Goal: Task Accomplishment & Management: Use online tool/utility

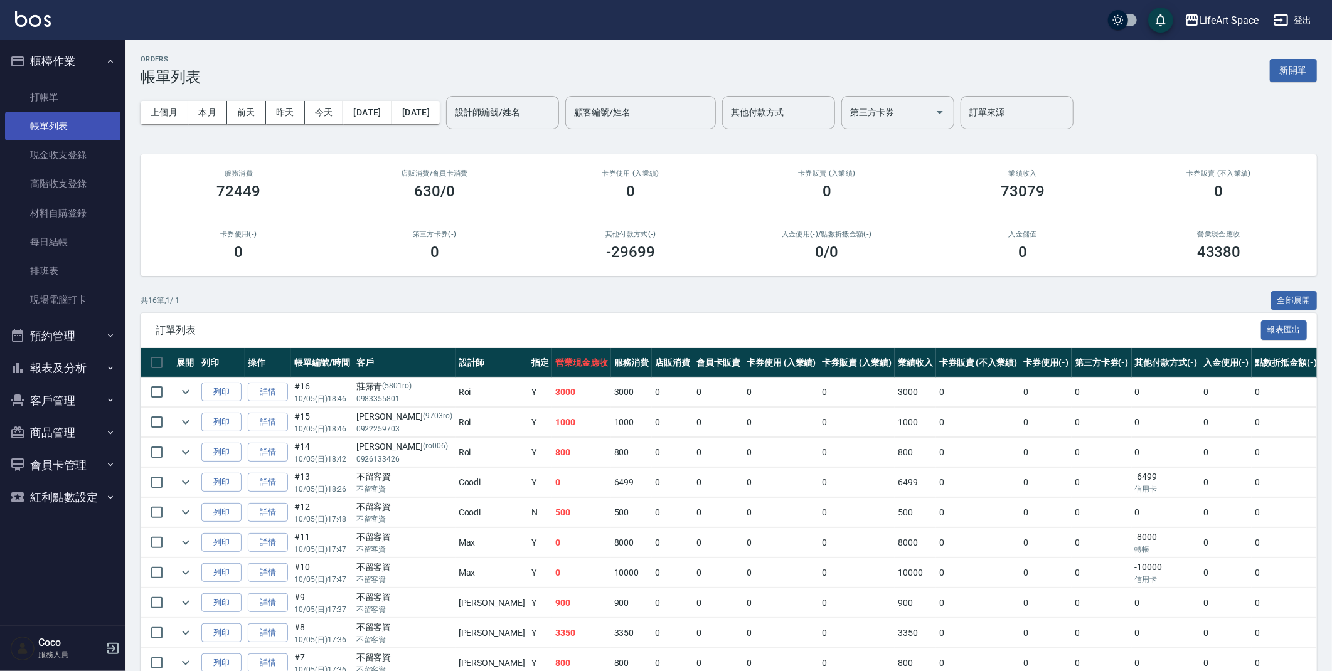
click at [100, 126] on link "帳單列表" at bounding box center [62, 126] width 115 height 29
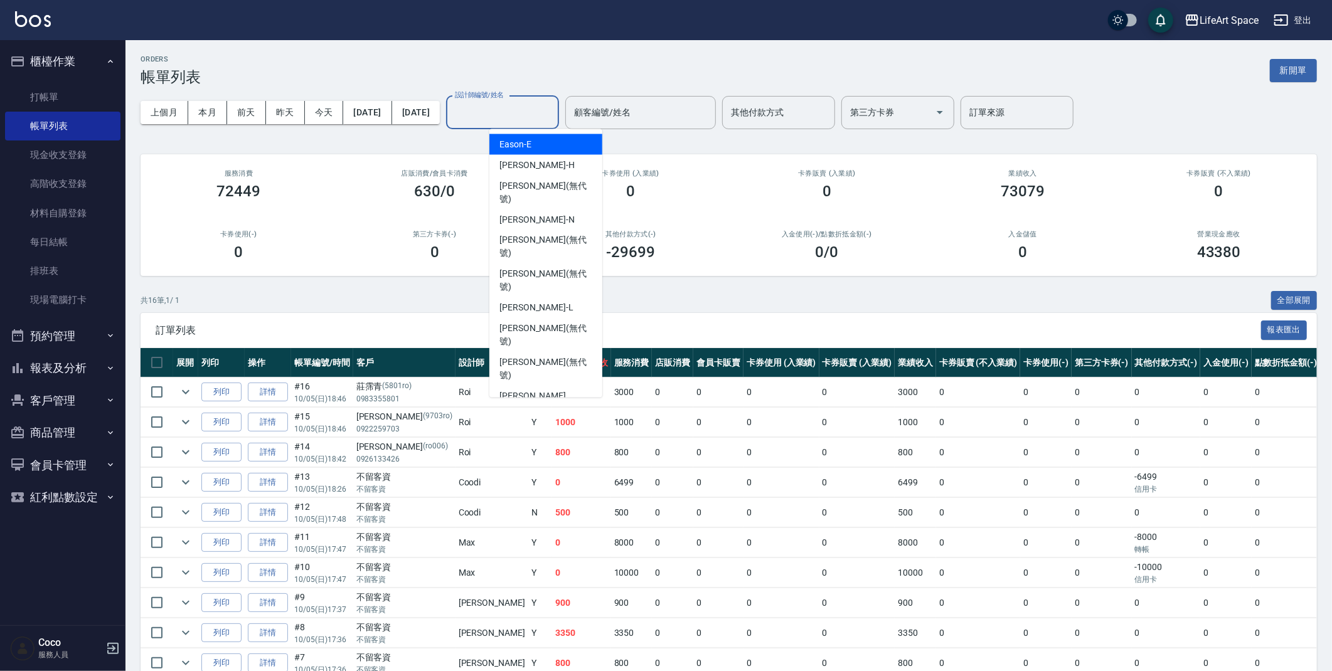
click at [553, 115] on input "設計師編號/姓名" at bounding box center [503, 113] width 102 height 22
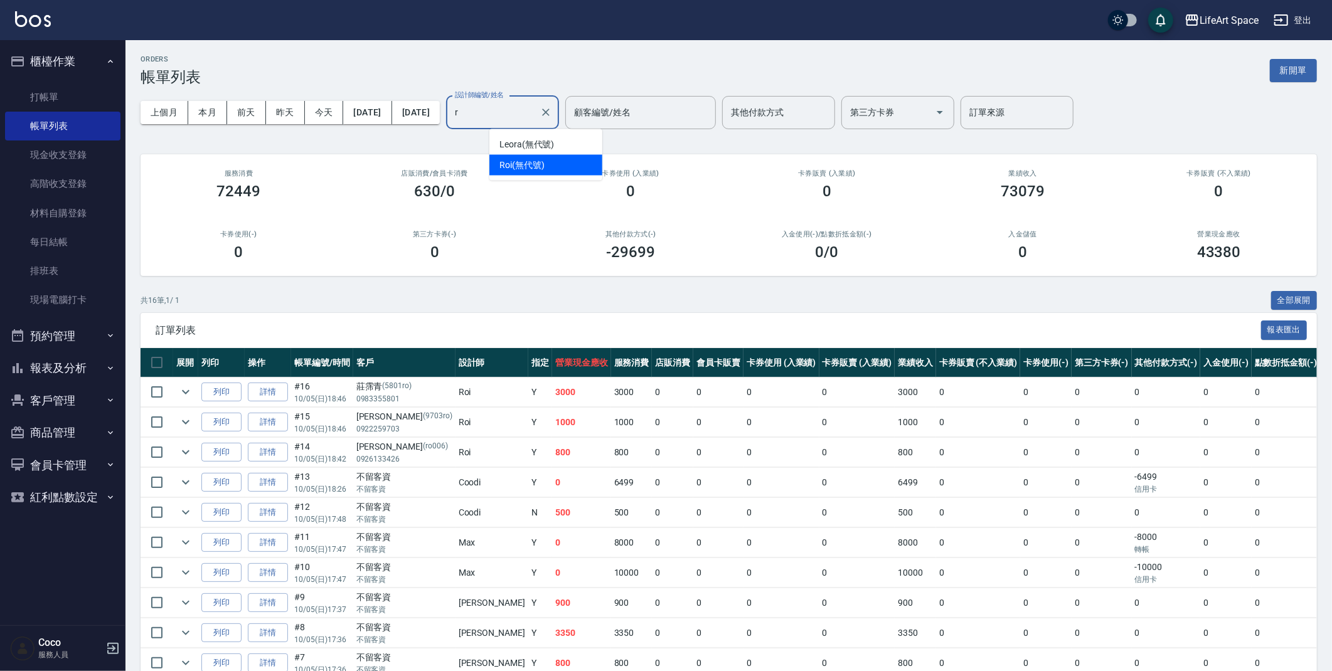
click at [523, 169] on span "Roi (無代號)" at bounding box center [521, 165] width 45 height 13
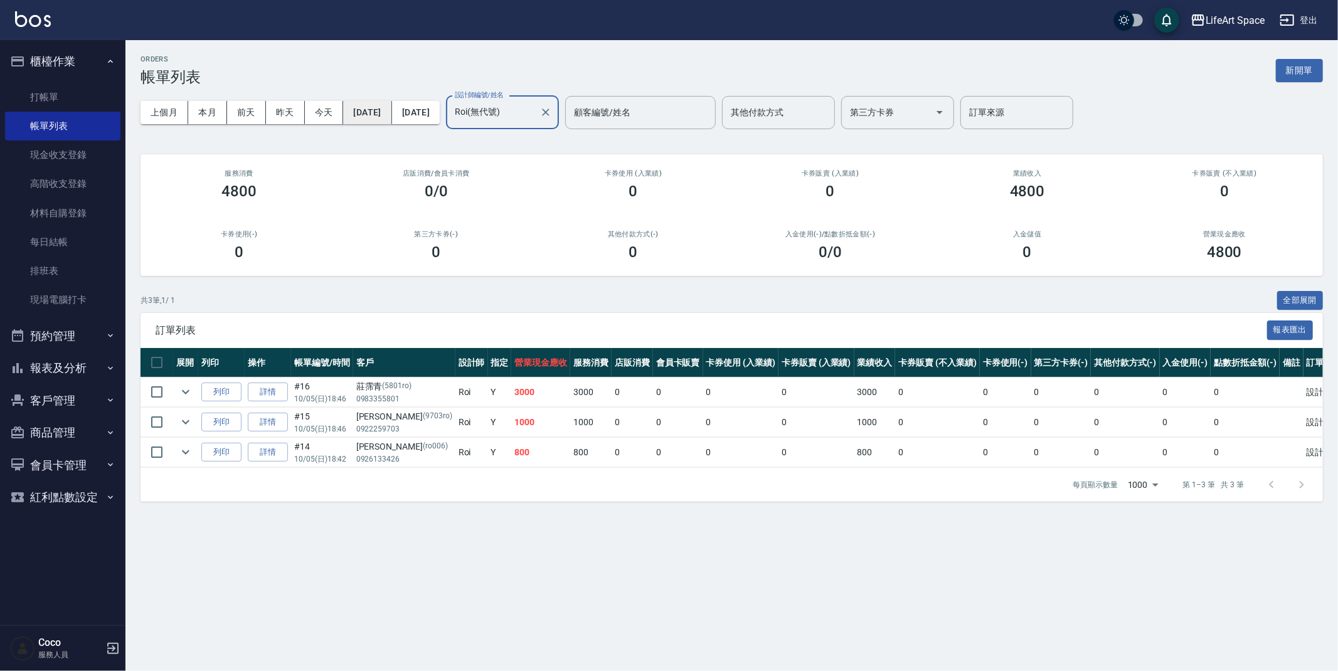
type input "Roi(無代號)"
click at [379, 117] on button "[DATE]" at bounding box center [367, 112] width 48 height 23
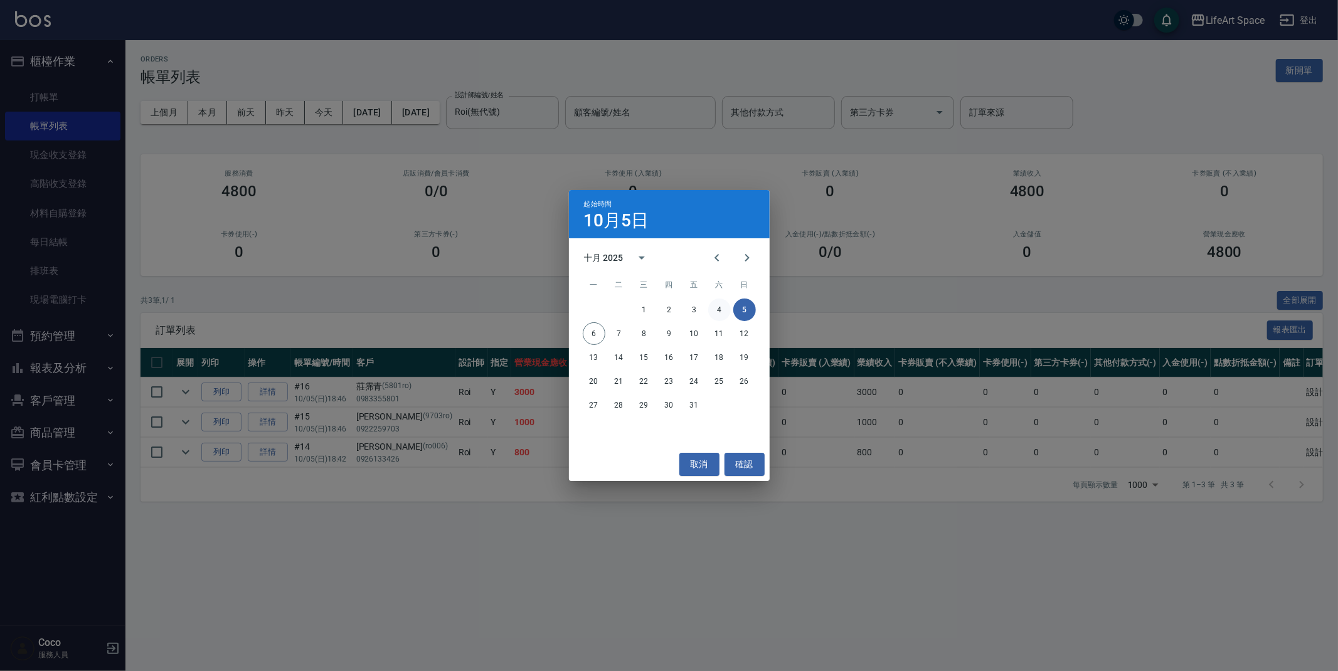
click at [722, 309] on button "4" at bounding box center [719, 310] width 23 height 23
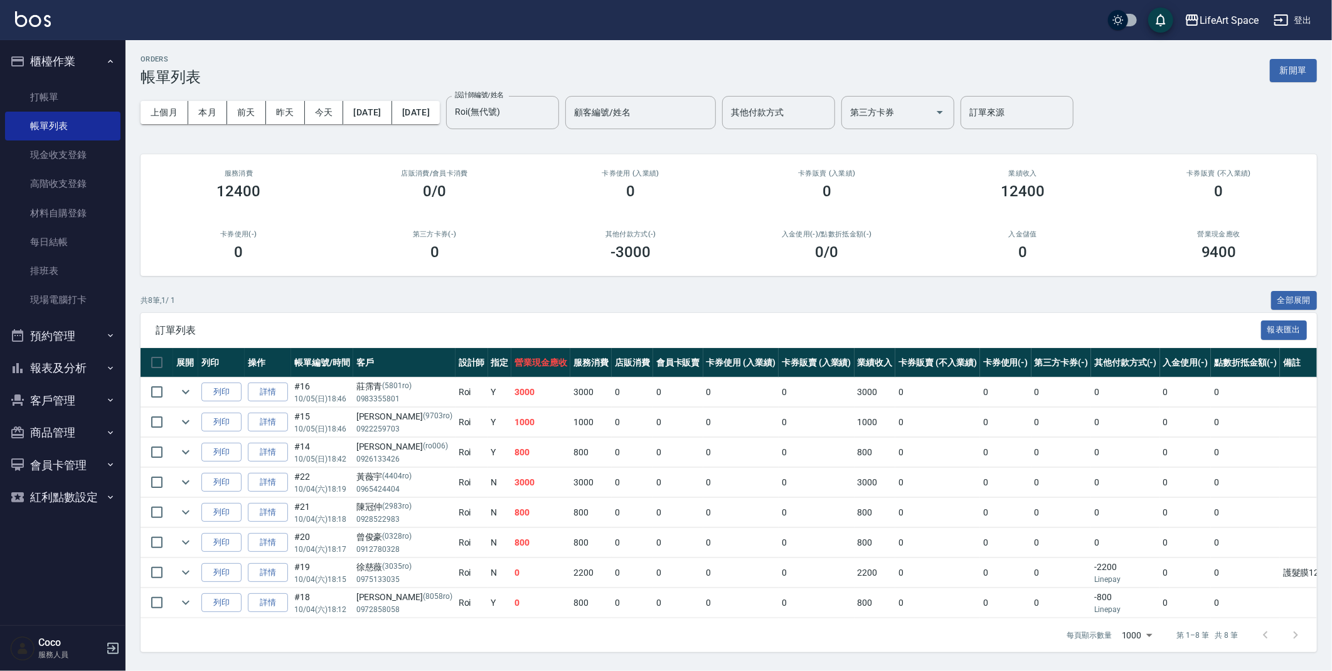
scroll to position [8, 0]
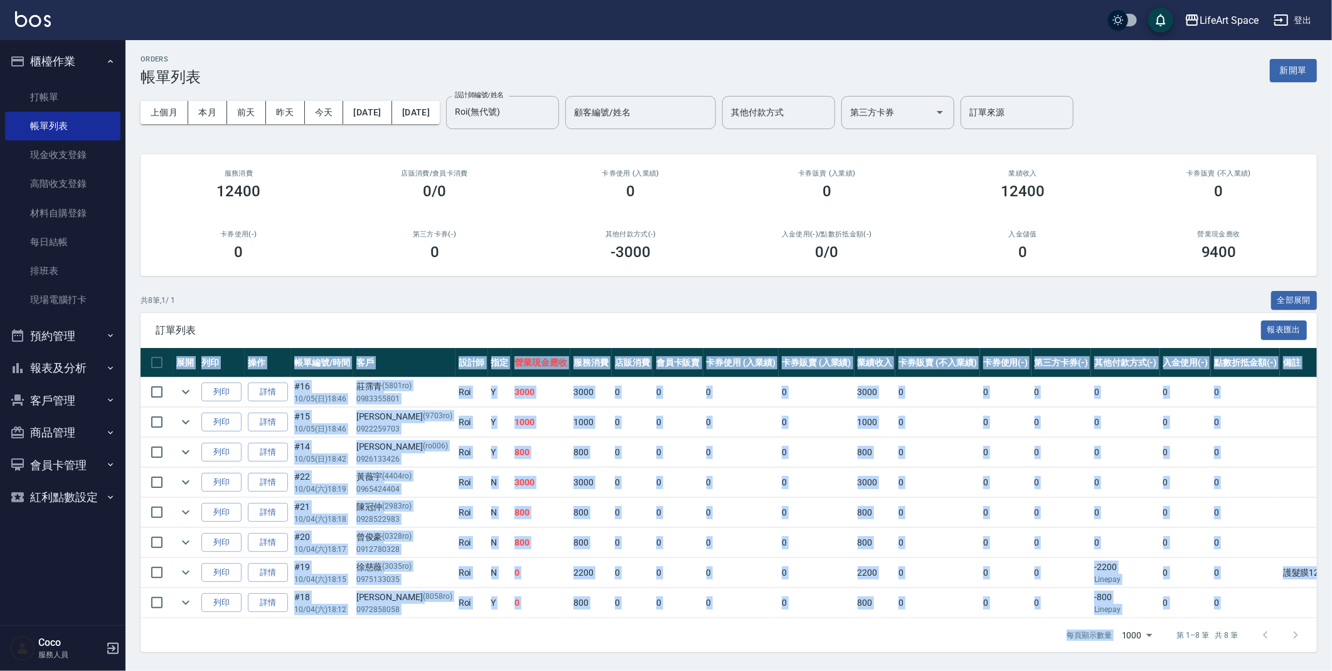
drag, startPoint x: 1216, startPoint y: 622, endPoint x: 1317, endPoint y: 616, distance: 100.6
click at [1317, 616] on div "ORDERS 帳單列表 新開單 上個月 本月 [DATE] [DATE] [DATE] [DATE] [DATE] 設計師編號/姓名 [PERSON_NAME…" at bounding box center [728, 353] width 1206 height 627
click at [264, 570] on link "詳情" at bounding box center [268, 572] width 40 height 19
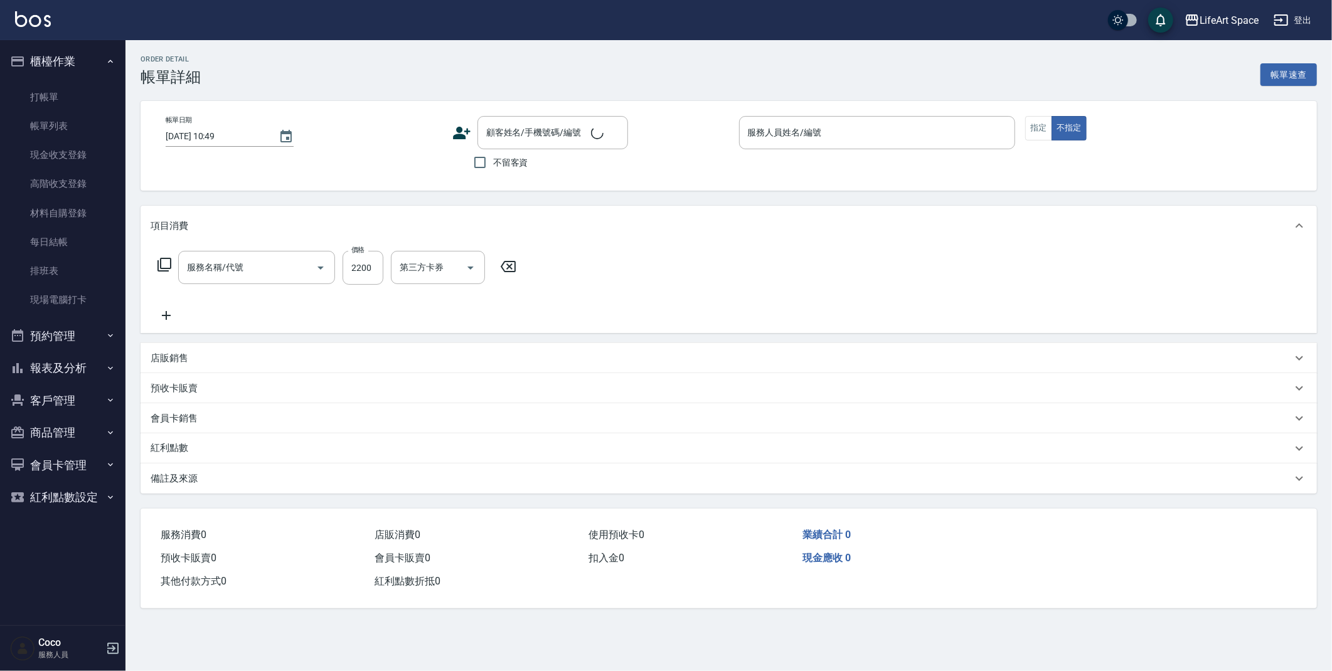
type input "[DATE] 18:15"
type input "Roi(無代號)"
type input "護髮膜1200"
type input "親朋好友推薦"
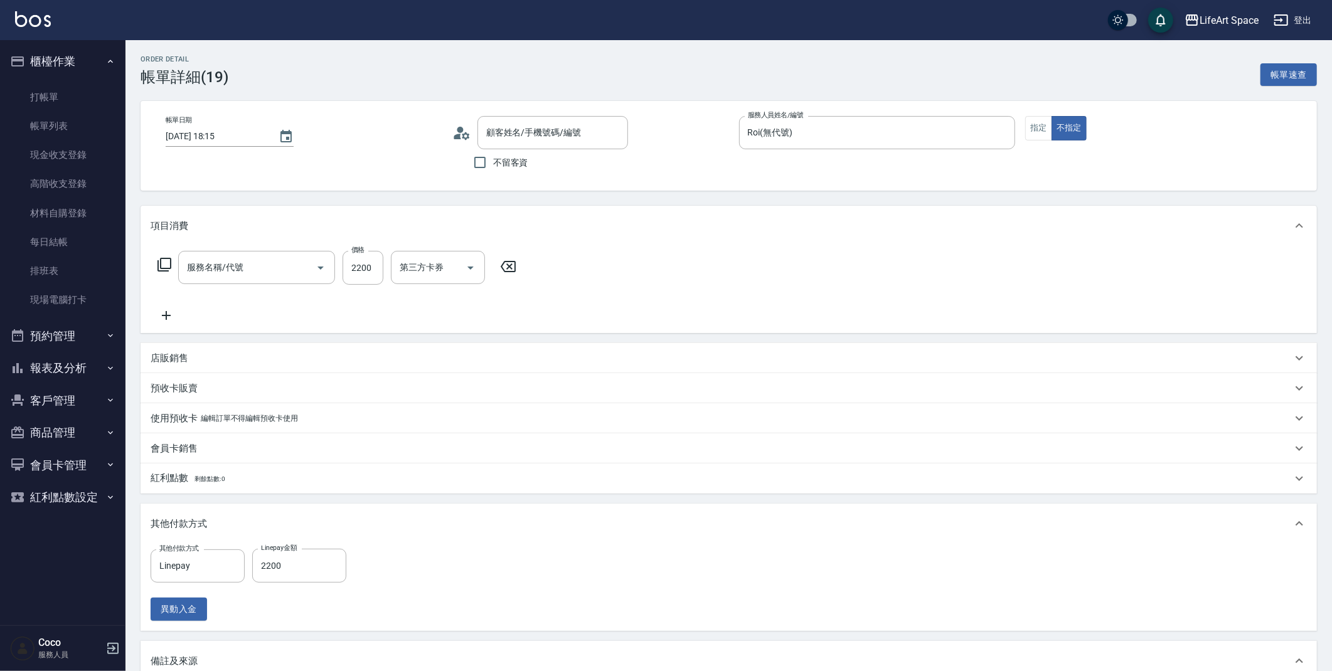
type input "201 剪髮(201)"
type input "[PERSON_NAME]/0975133035/3035ro"
click at [1032, 129] on button "指定" at bounding box center [1038, 128] width 27 height 24
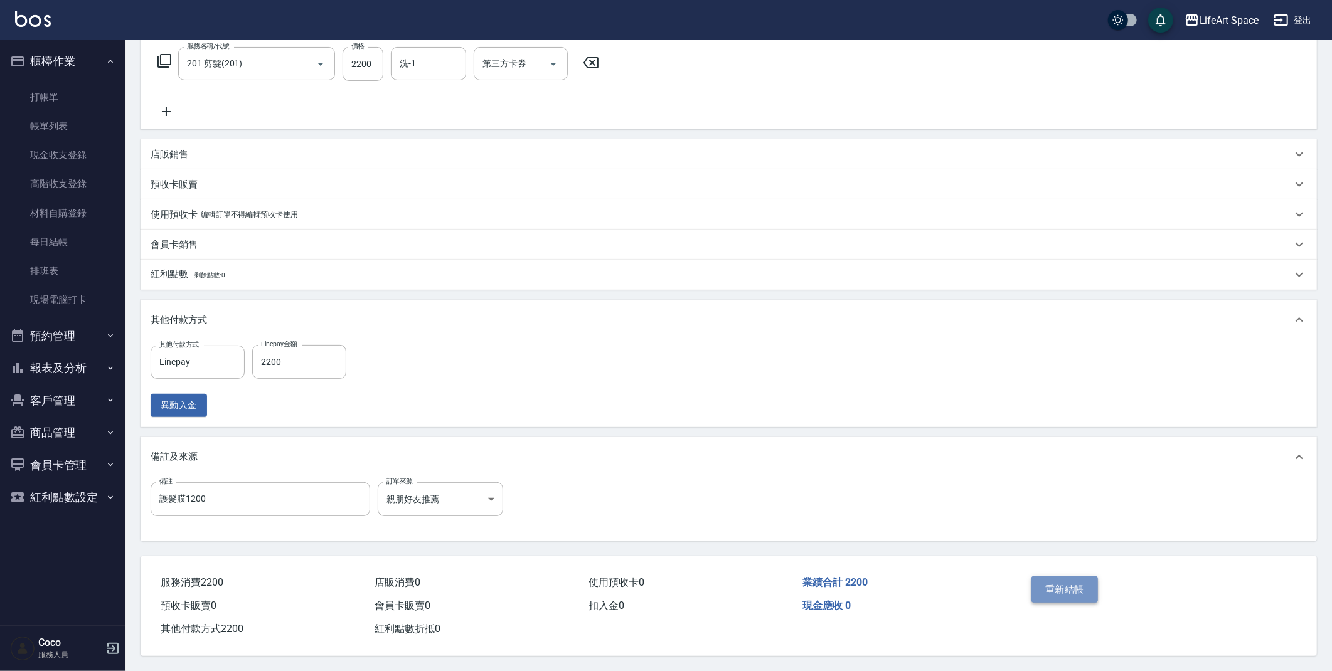
click at [1085, 585] on button "重新結帳" at bounding box center [1064, 589] width 66 height 26
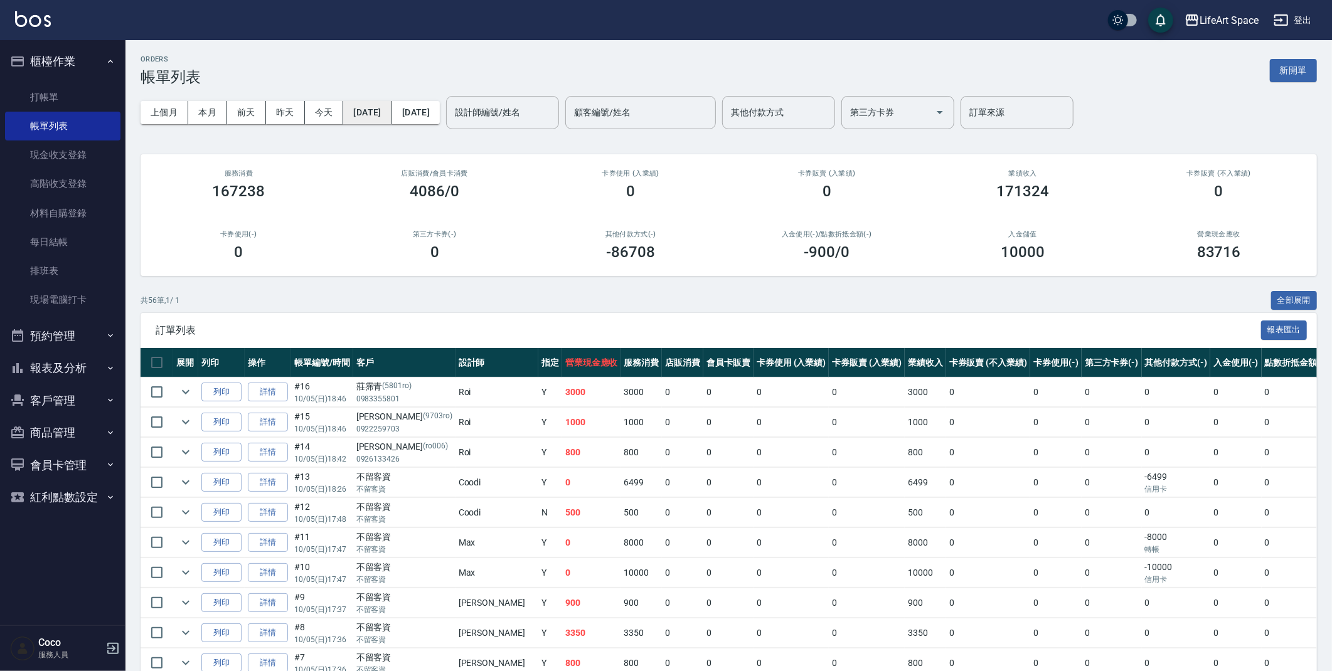
click at [375, 115] on button "[DATE]" at bounding box center [367, 112] width 48 height 23
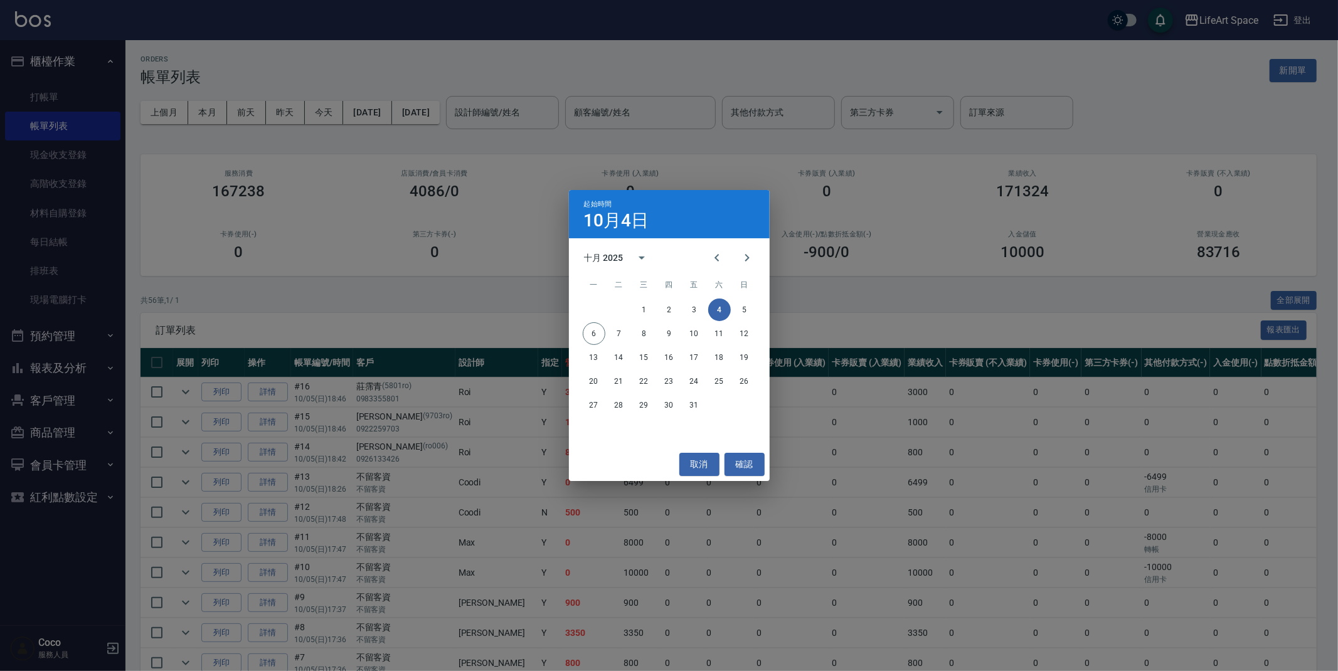
click at [492, 316] on div "起始時間 [DATE] 十月 2025 一 二 三 四 五 六 日 1 2 3 4 5 6 7 8 9 10 11 12 13 14 15 16 17 18 …" at bounding box center [669, 335] width 1338 height 671
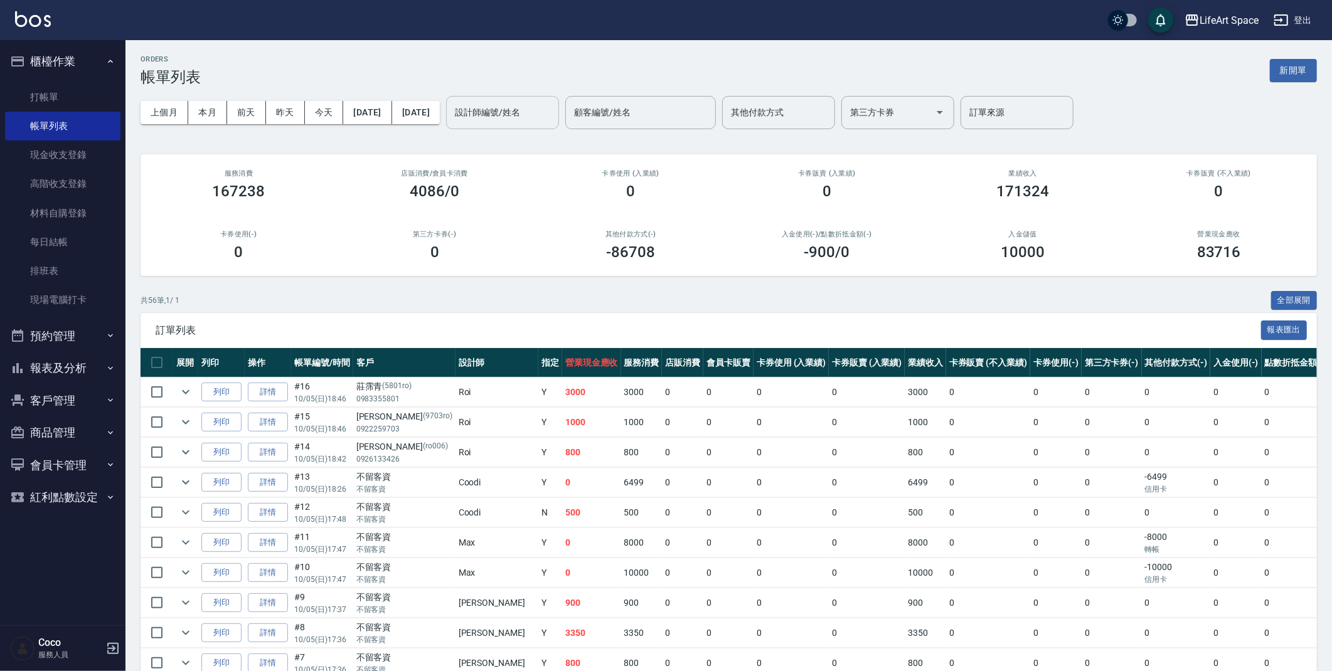
click at [526, 111] on input "設計師編號/姓名" at bounding box center [503, 113] width 102 height 22
click at [539, 143] on span "Roi (無代號)" at bounding box center [521, 144] width 45 height 13
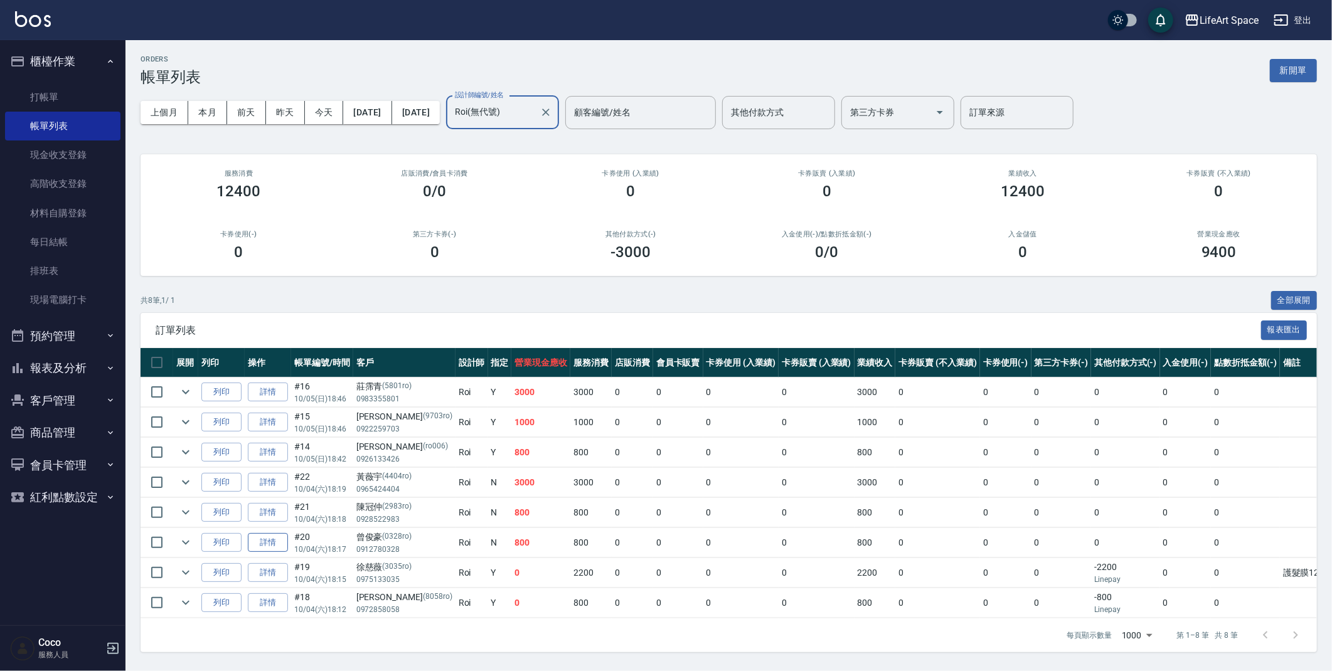
type input "Roi(無代號)"
click at [273, 547] on link "詳情" at bounding box center [268, 542] width 40 height 19
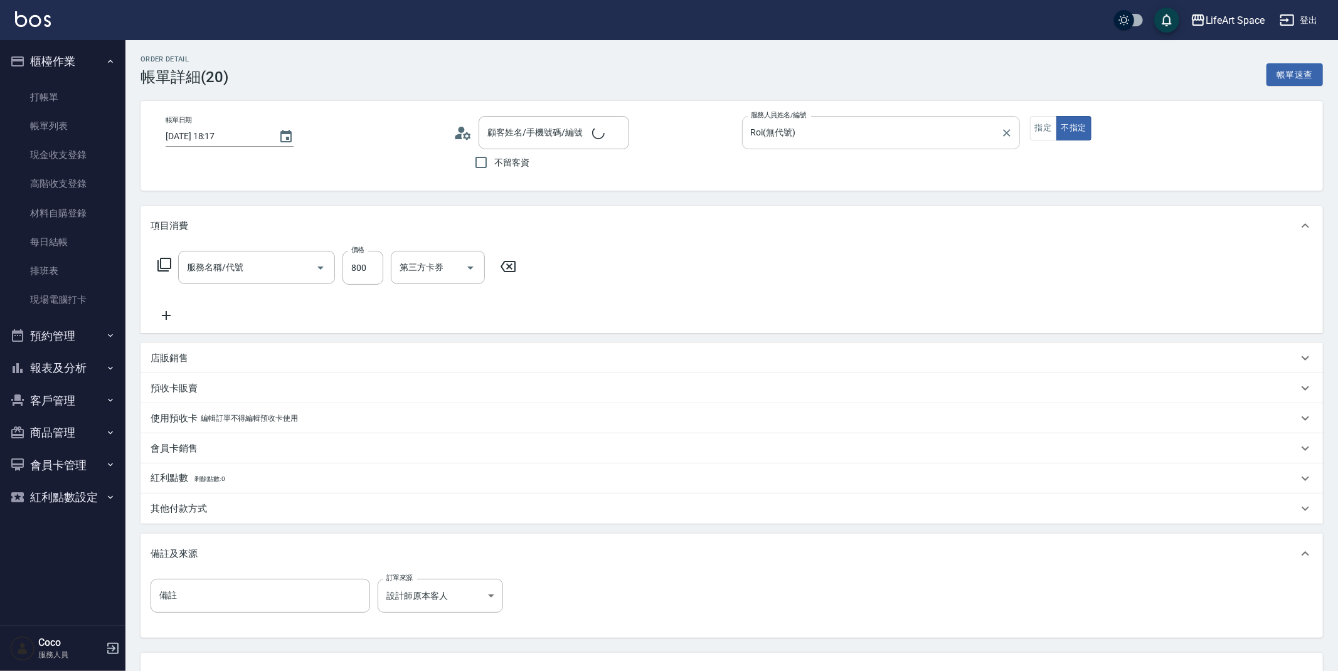
type input "[DATE] 18:17"
type input "Roi(無代號)"
type input "設計師原本客人"
type input "201 剪髮(201)"
type input "[PERSON_NAME]/0912780328/0328ro"
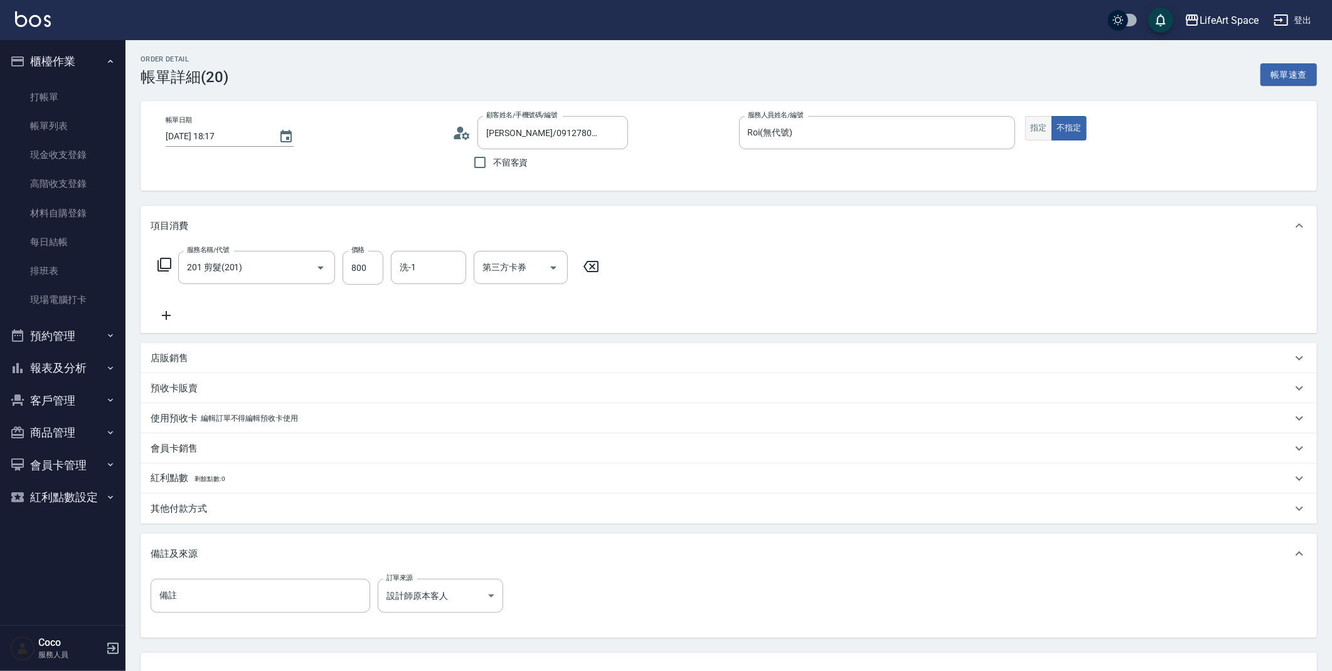
click at [1035, 134] on button "指定" at bounding box center [1038, 128] width 27 height 24
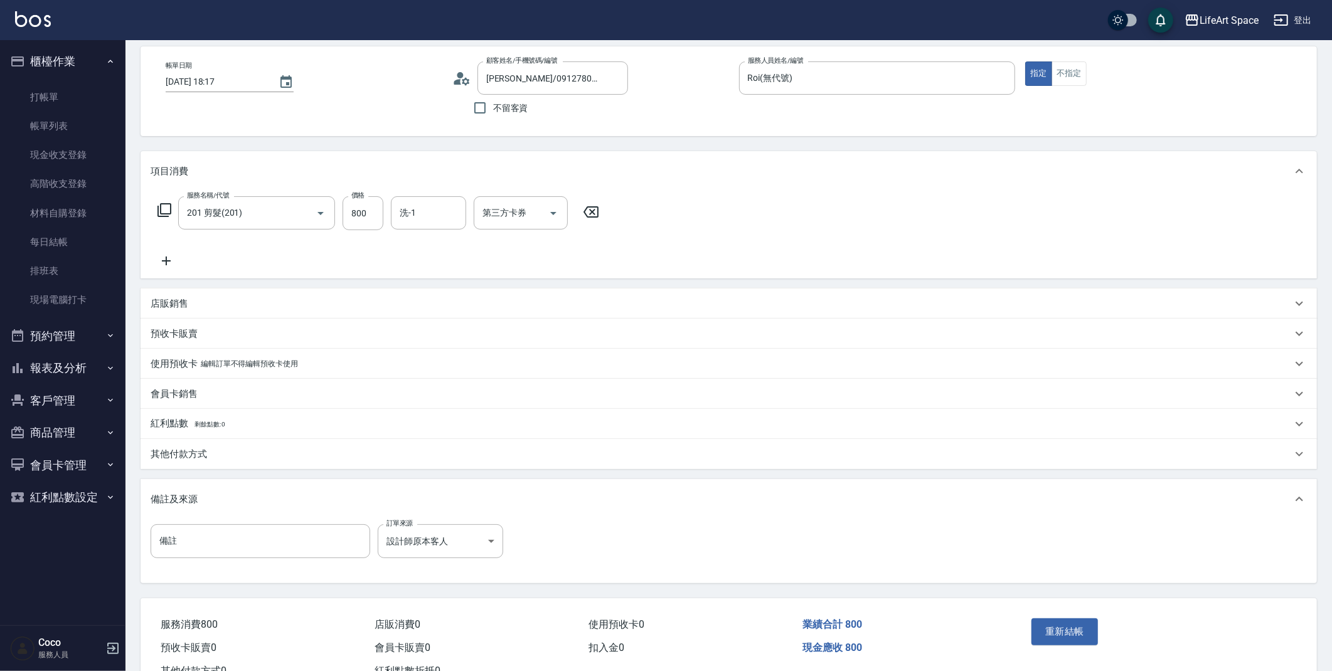
scroll to position [101, 0]
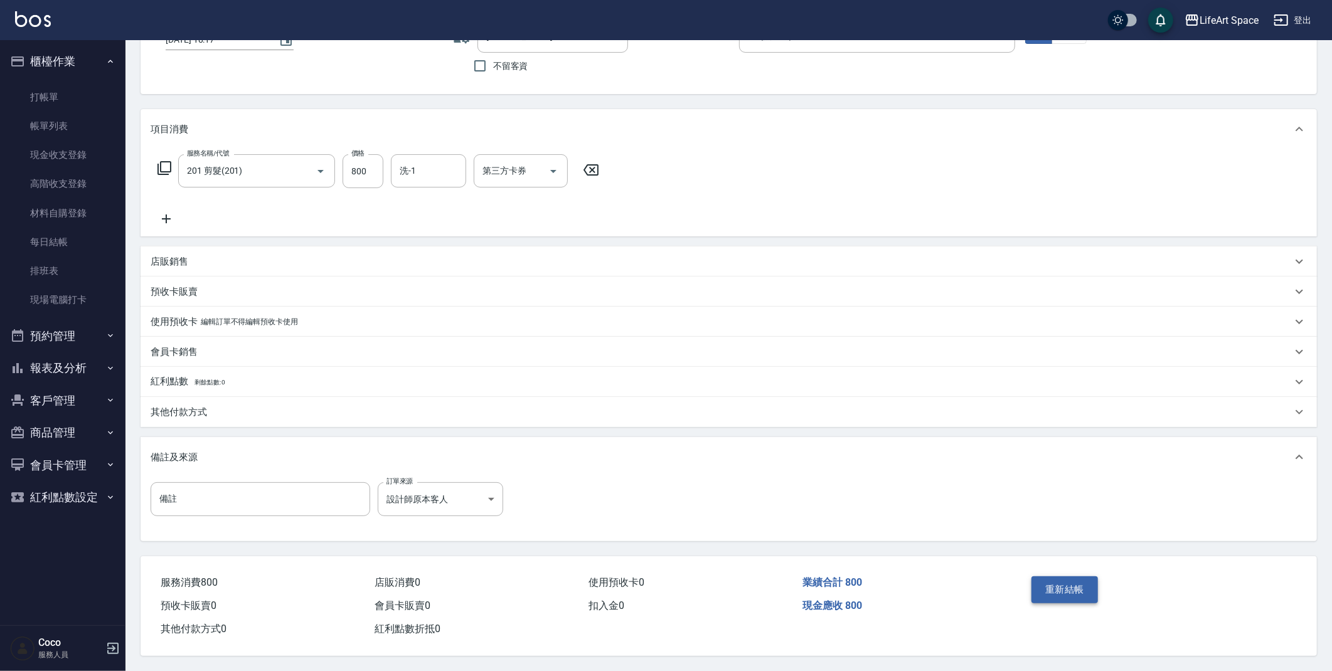
click at [1063, 583] on button "重新結帳" at bounding box center [1064, 589] width 66 height 26
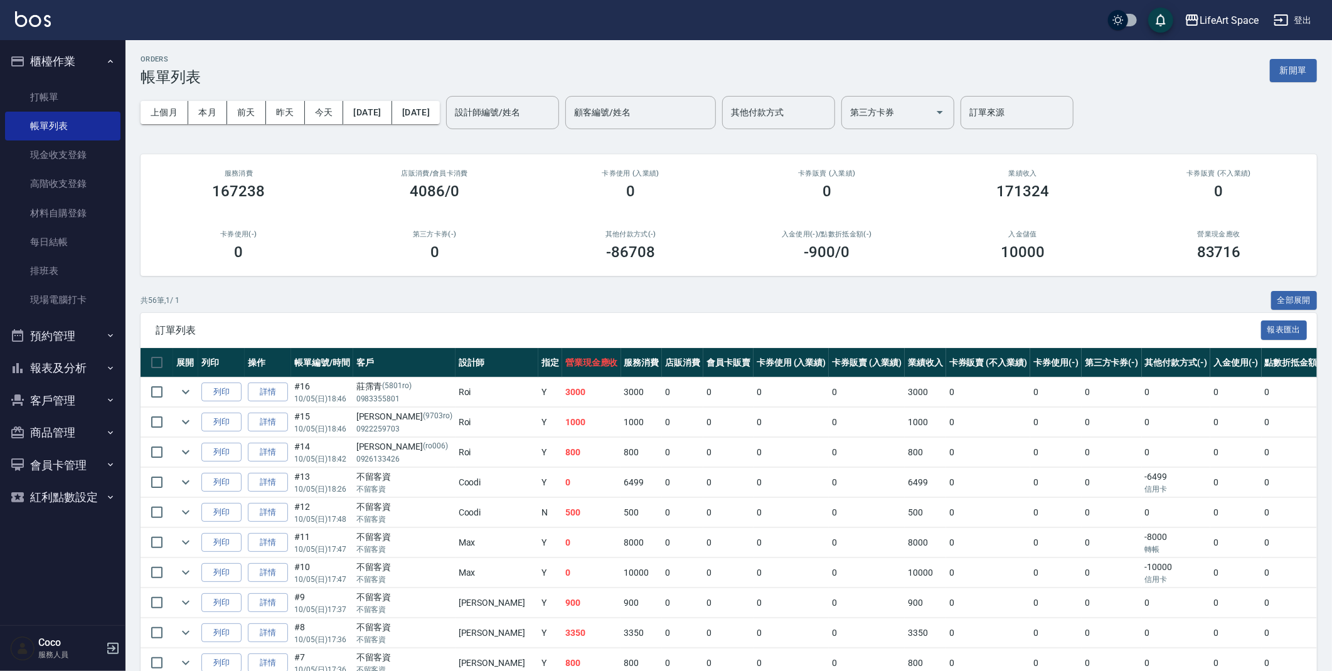
click at [545, 114] on input "設計師編號/姓名" at bounding box center [503, 113] width 102 height 22
click at [578, 145] on div "Roi (無代號)" at bounding box center [545, 144] width 113 height 21
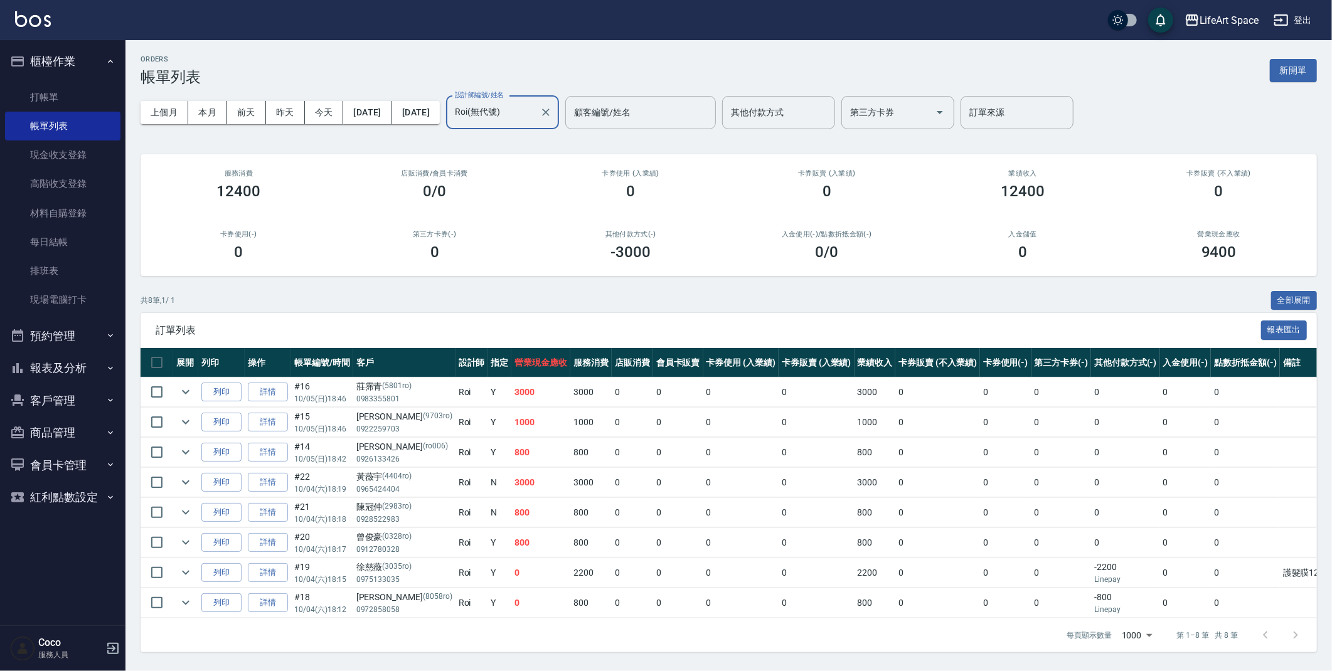
scroll to position [8, 0]
type input "Roi(無代號)"
click at [277, 507] on link "詳情" at bounding box center [268, 512] width 40 height 19
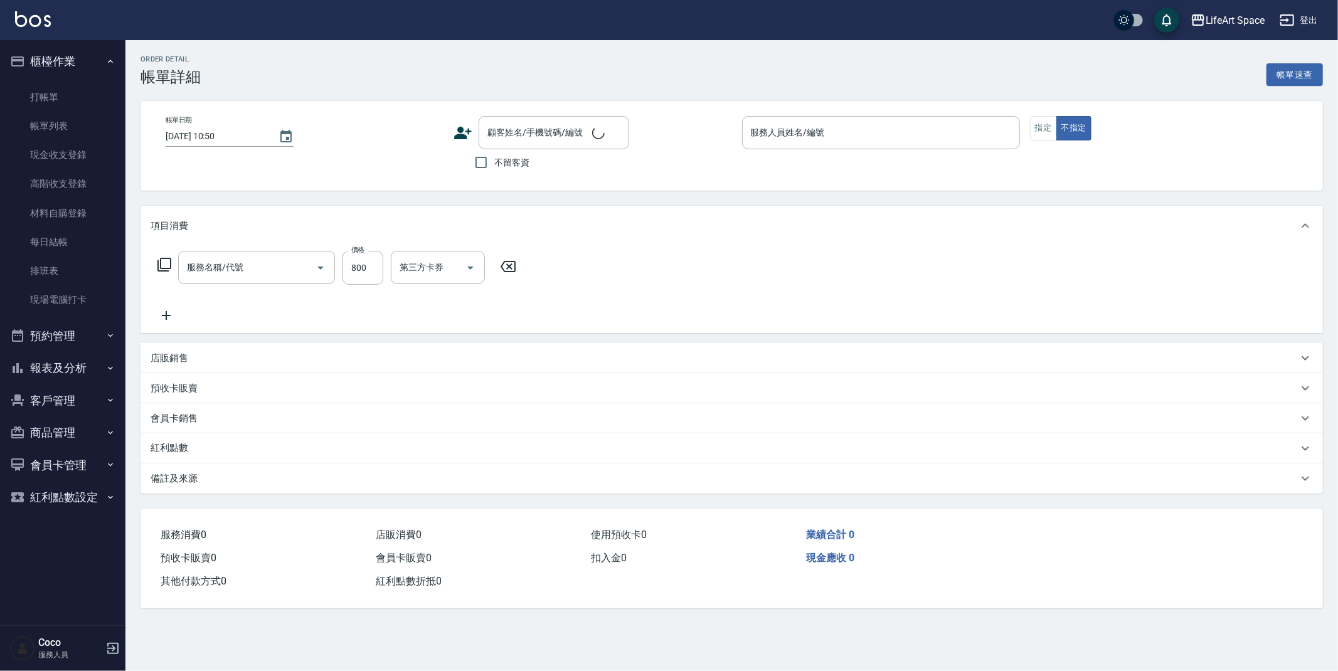
type input "[DATE] 18:18"
type input "Roi(無代號)"
type input "設計師原本客人"
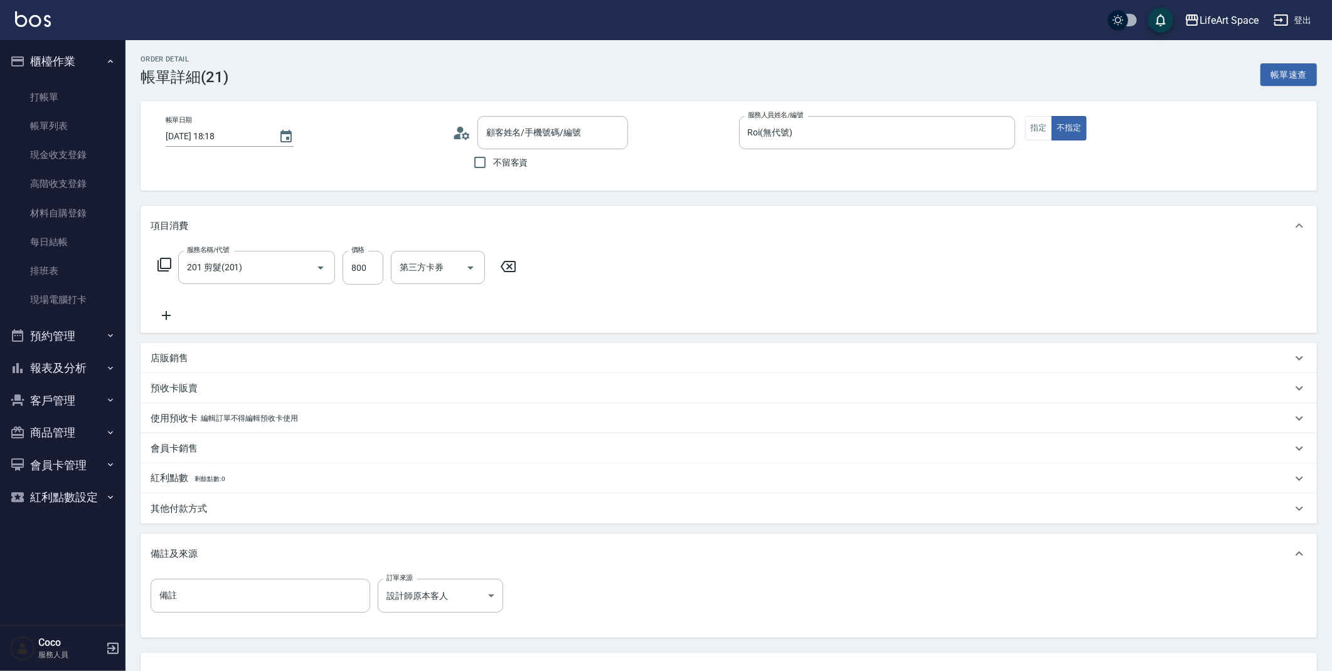
type input "201 剪髮(201)"
type input "[PERSON_NAME]/0928522983/2983ro"
click at [1034, 131] on button "指定" at bounding box center [1038, 128] width 27 height 24
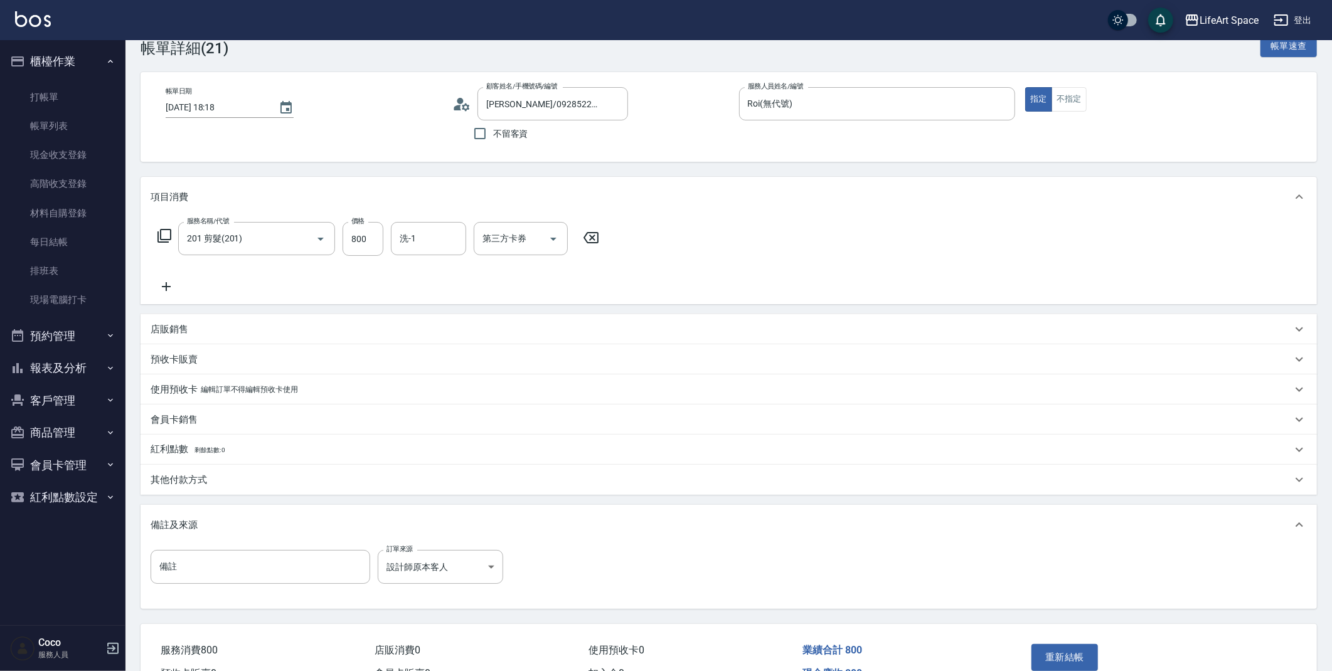
scroll to position [45, 0]
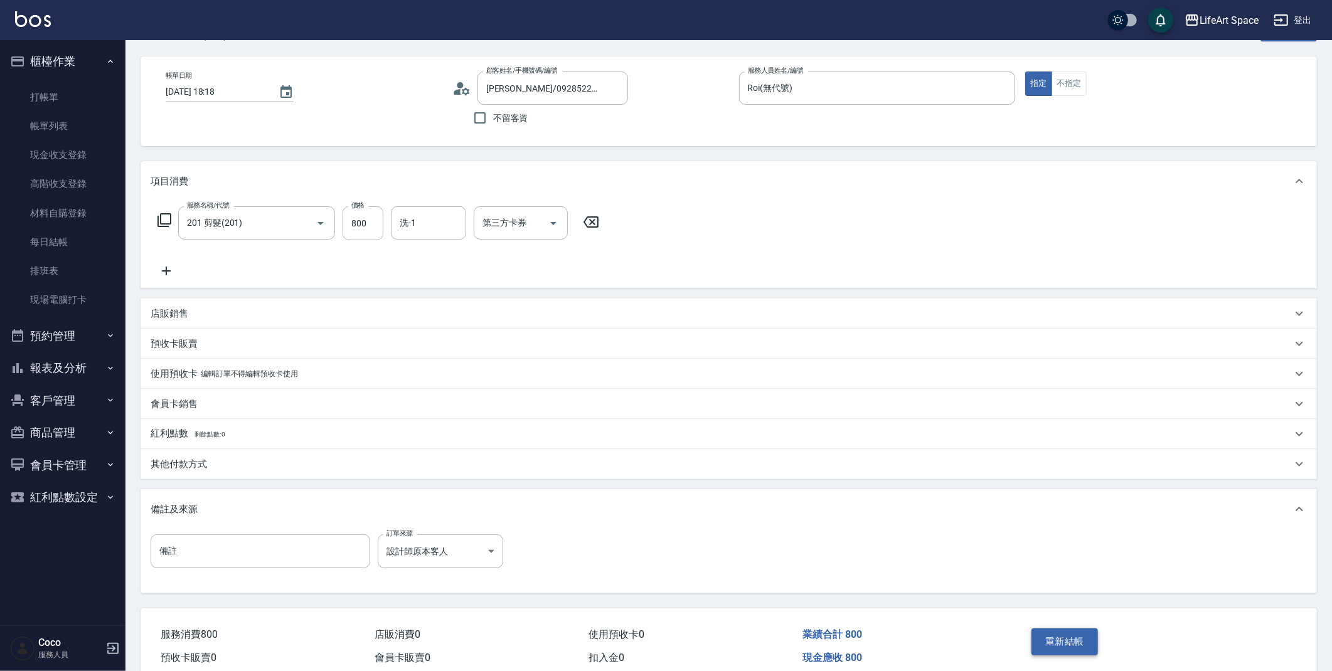
click at [1074, 638] on button "重新結帳" at bounding box center [1064, 641] width 66 height 26
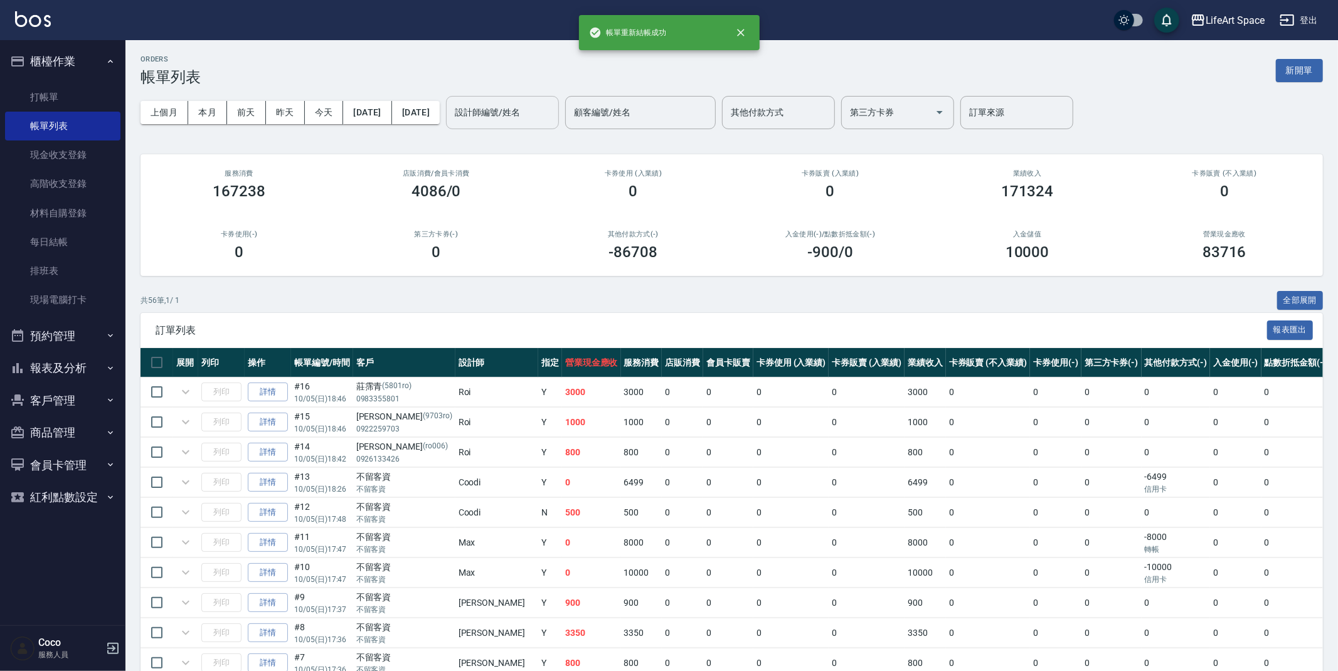
click at [544, 114] on div "設計師編號/姓名 設計師編號/姓名" at bounding box center [502, 112] width 113 height 33
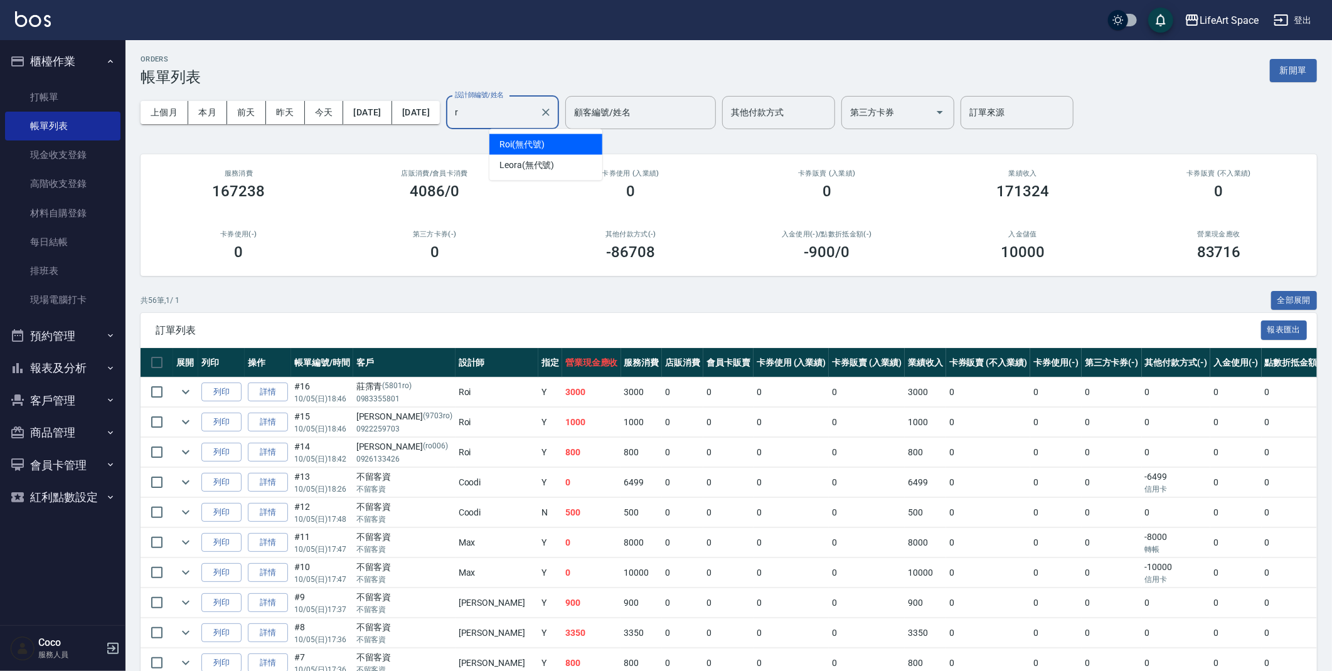
click at [544, 144] on span "Roi (無代號)" at bounding box center [521, 144] width 45 height 13
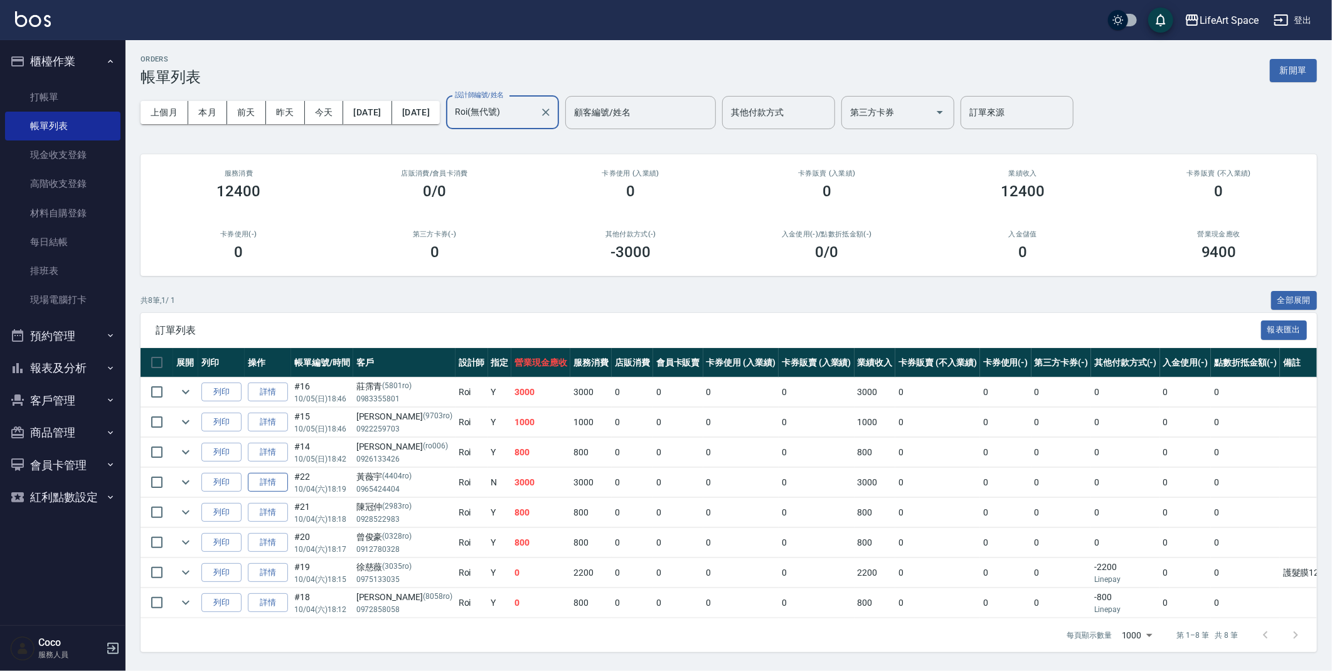
type input "Roi(無代號)"
click at [266, 488] on link "詳情" at bounding box center [268, 482] width 40 height 19
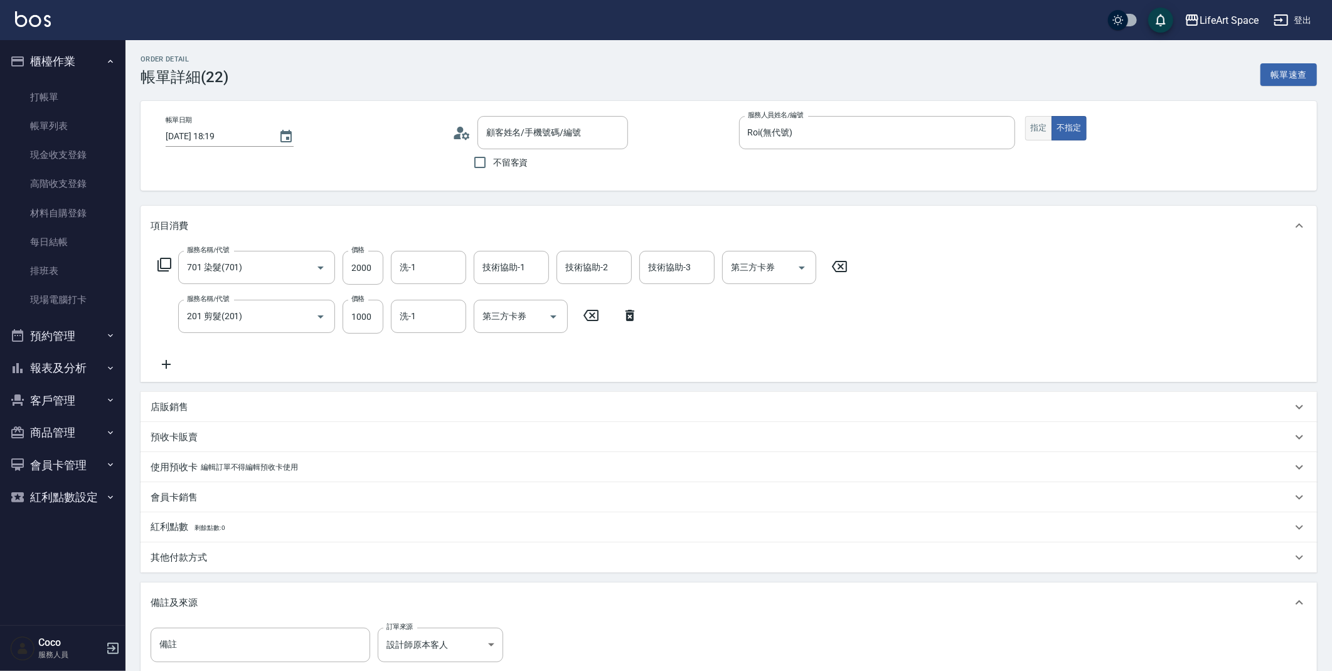
type input "[DATE] 18:19"
type input "Roi(無代號)"
type input "設計師原本客人"
type input "701 染髮(701)"
type input "201 剪髮(201)"
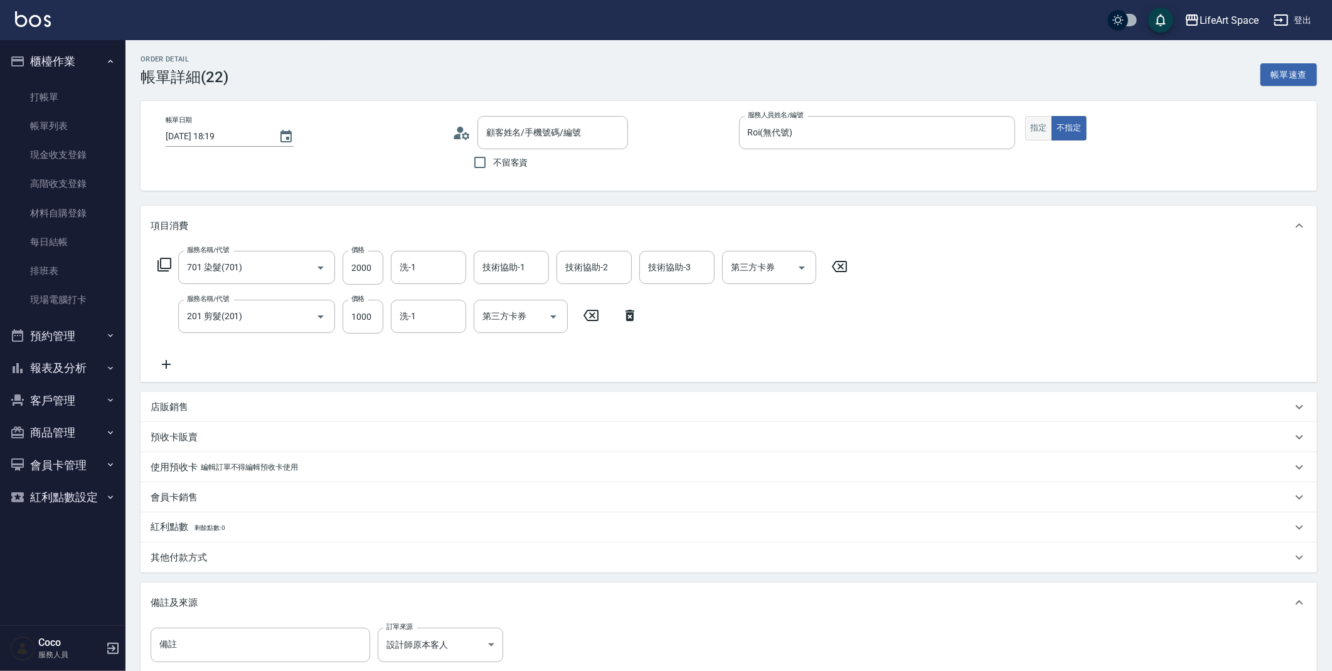
type input "[PERSON_NAME]/0965424404/4404ro"
click at [1036, 132] on button "指定" at bounding box center [1038, 128] width 27 height 24
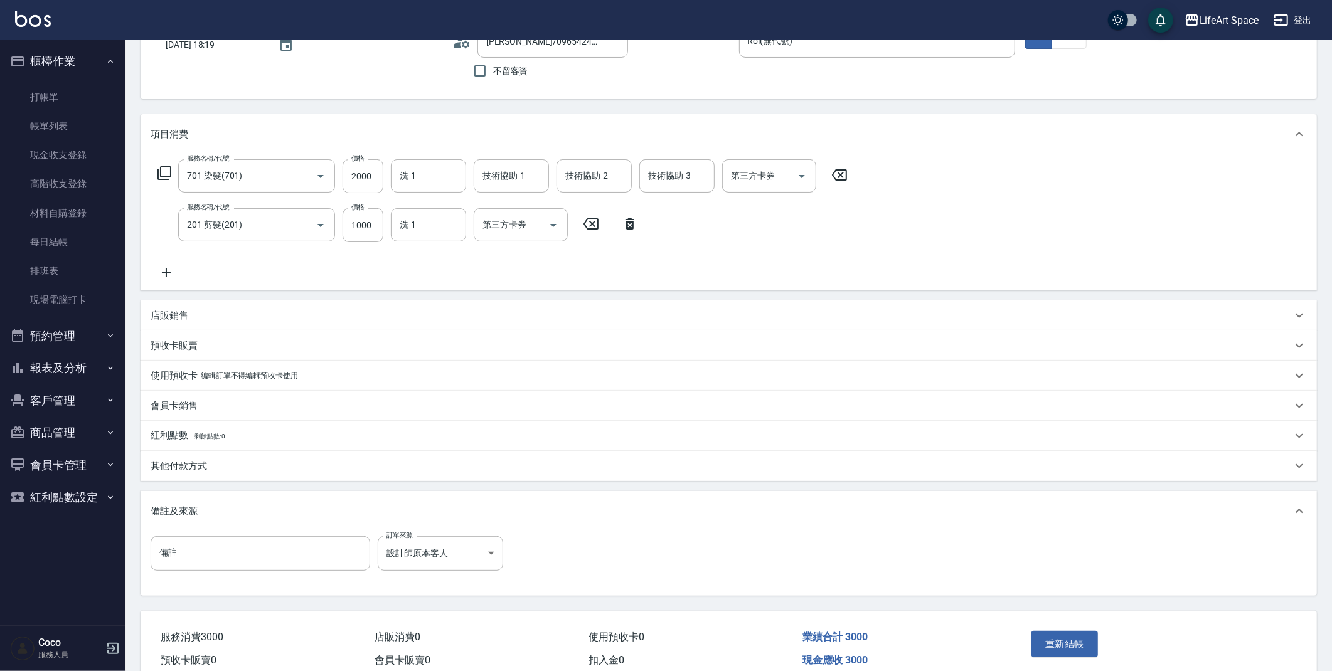
scroll to position [149, 0]
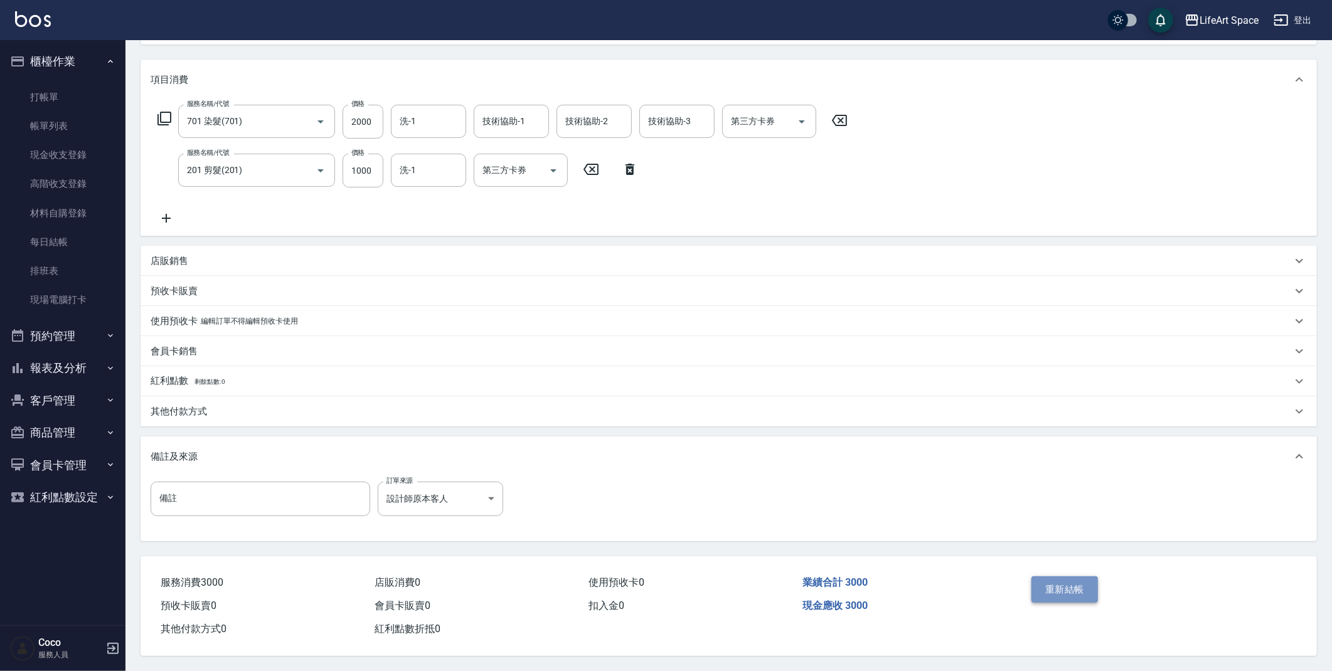
click at [1073, 586] on button "重新結帳" at bounding box center [1064, 589] width 66 height 26
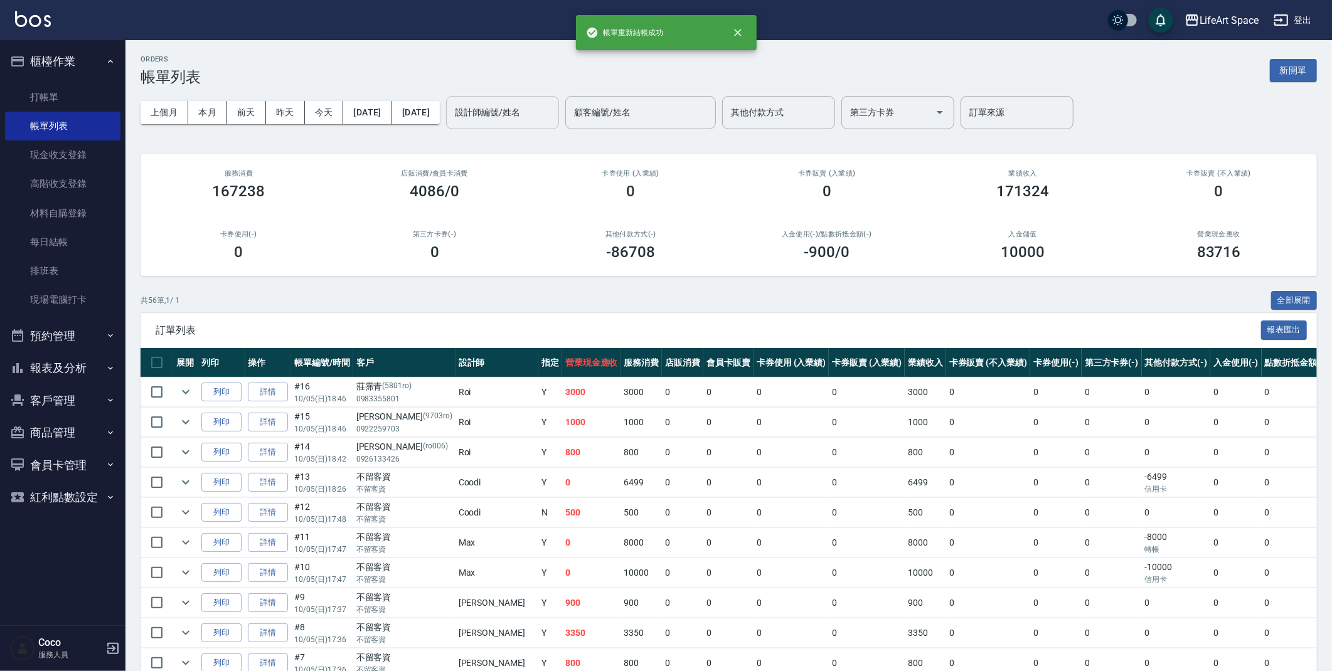
click at [531, 113] on input "設計師編號/姓名" at bounding box center [503, 113] width 102 height 22
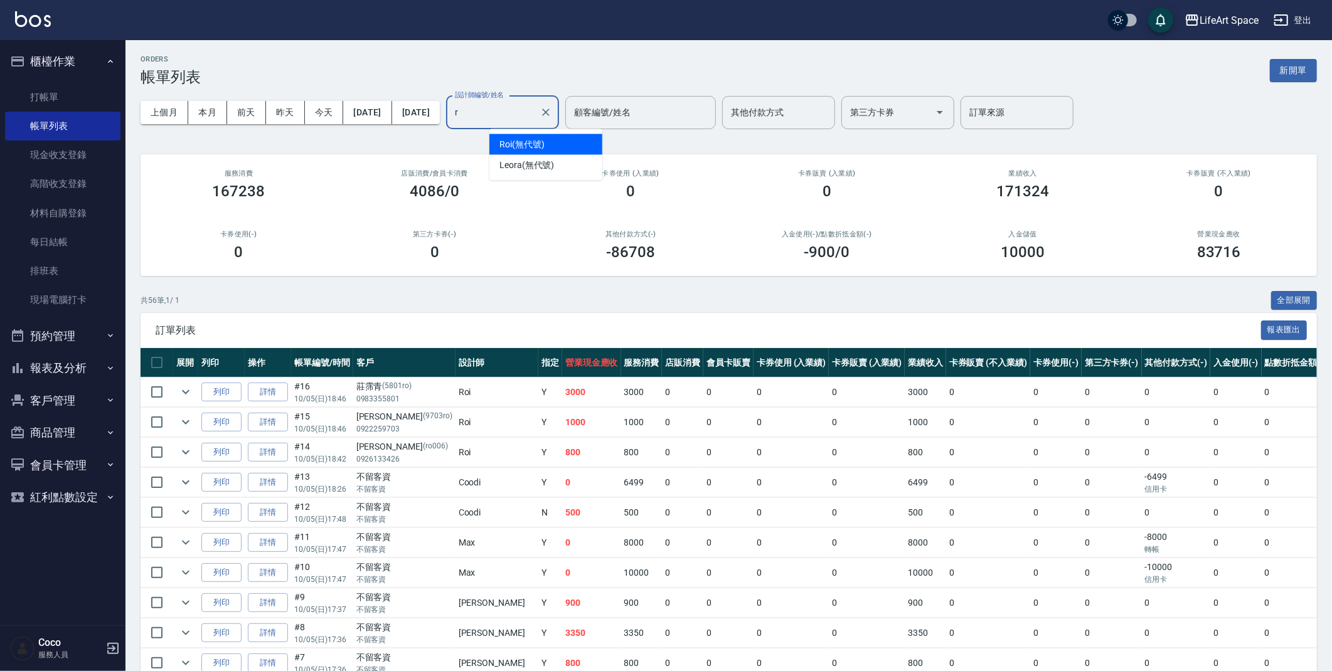
click at [538, 147] on span "Roi (無代號)" at bounding box center [521, 144] width 45 height 13
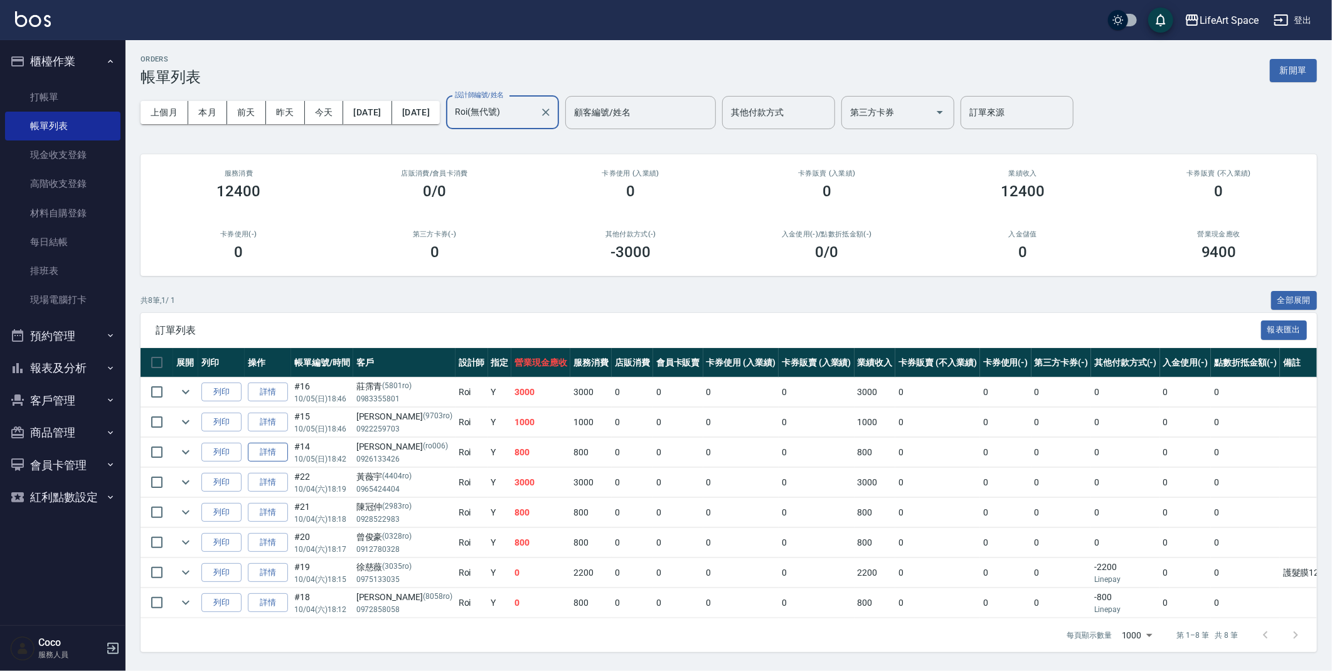
type input "Roi(無代號)"
click at [263, 456] on link "詳情" at bounding box center [268, 452] width 40 height 19
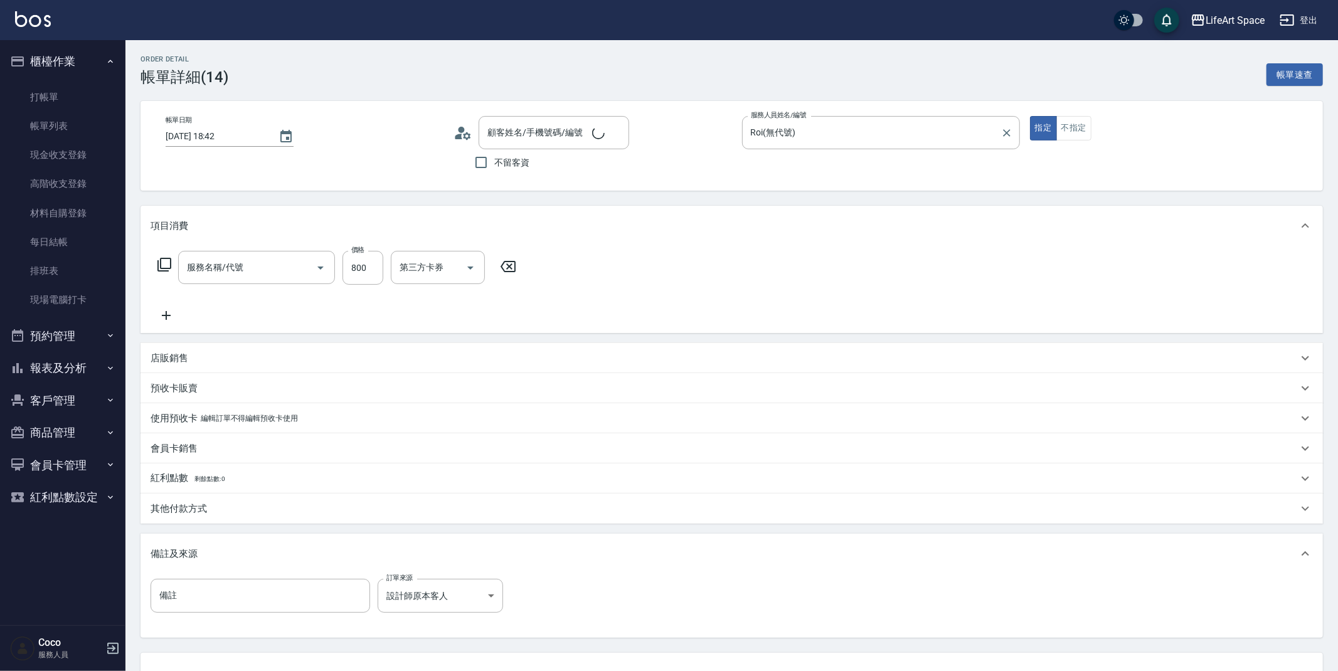
type input "[DATE] 18:42"
type input "Roi(無代號)"
type input "設計師原本客人"
type input "201 剪髮(201)"
type input "[PERSON_NAME]/0926133426/ro006"
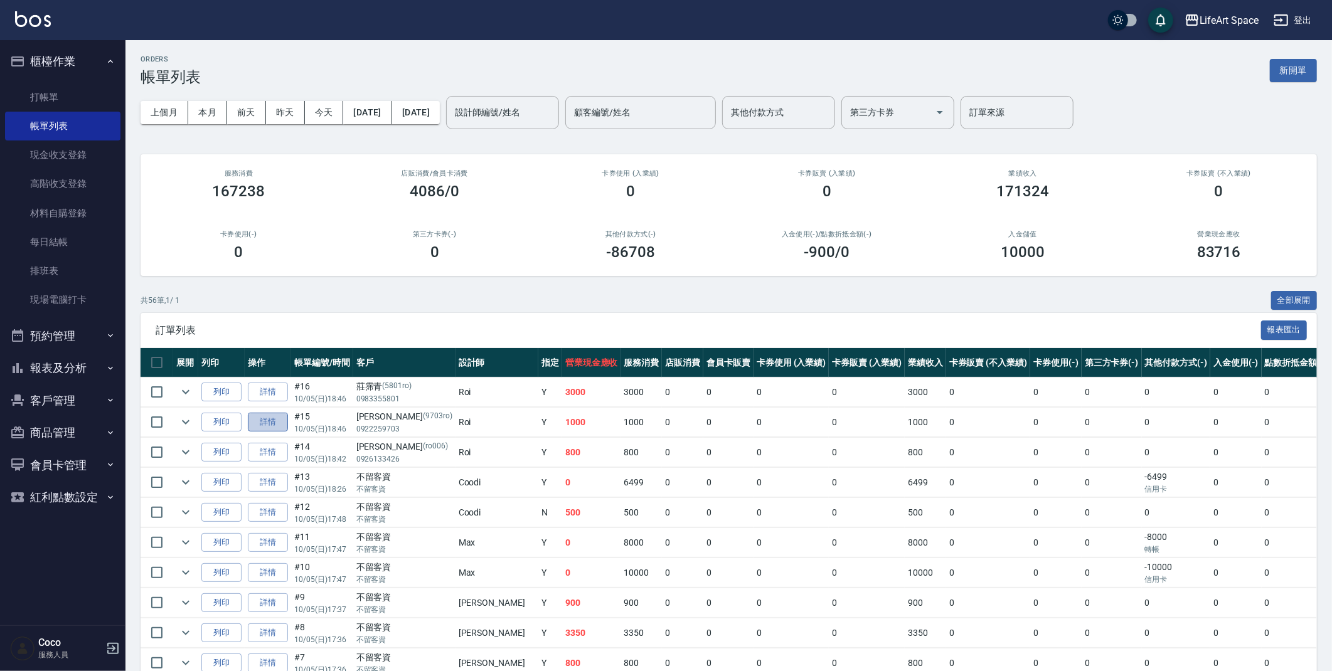
click at [282, 424] on link "詳情" at bounding box center [268, 422] width 40 height 19
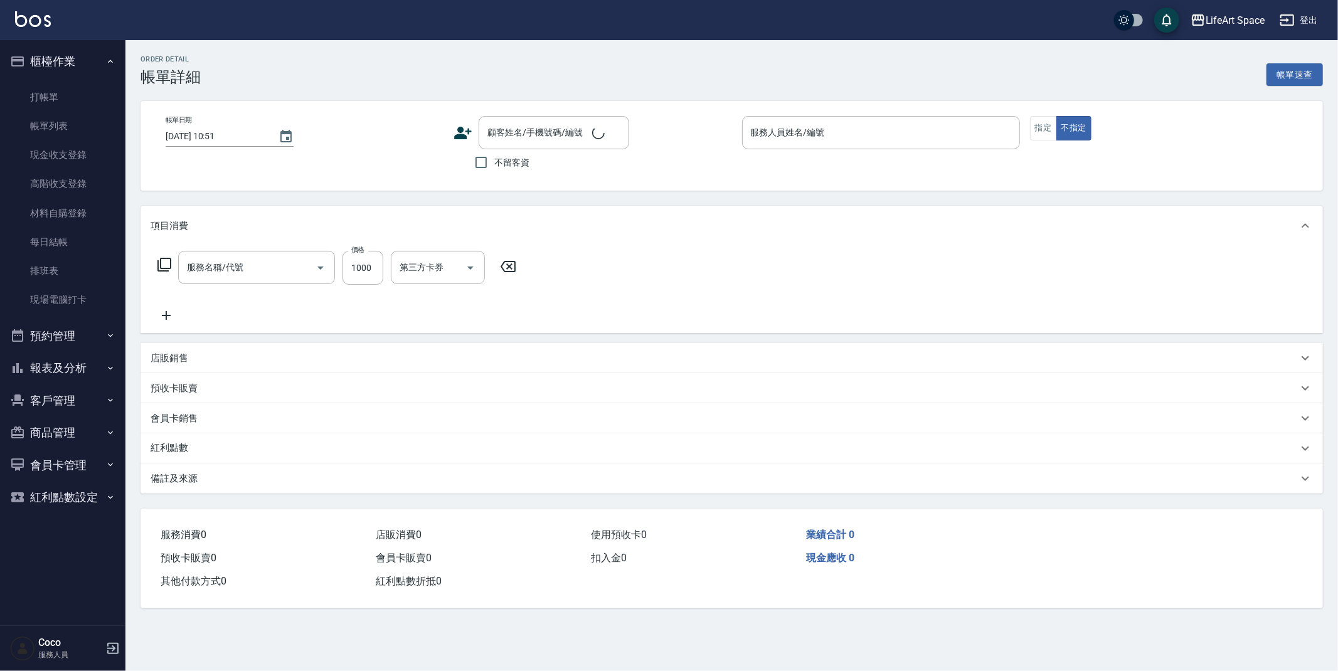
type input "[DATE] 18:46"
type input "Roi(無代號)"
type input "201 剪髮(201)"
type input "設計師個人line@"
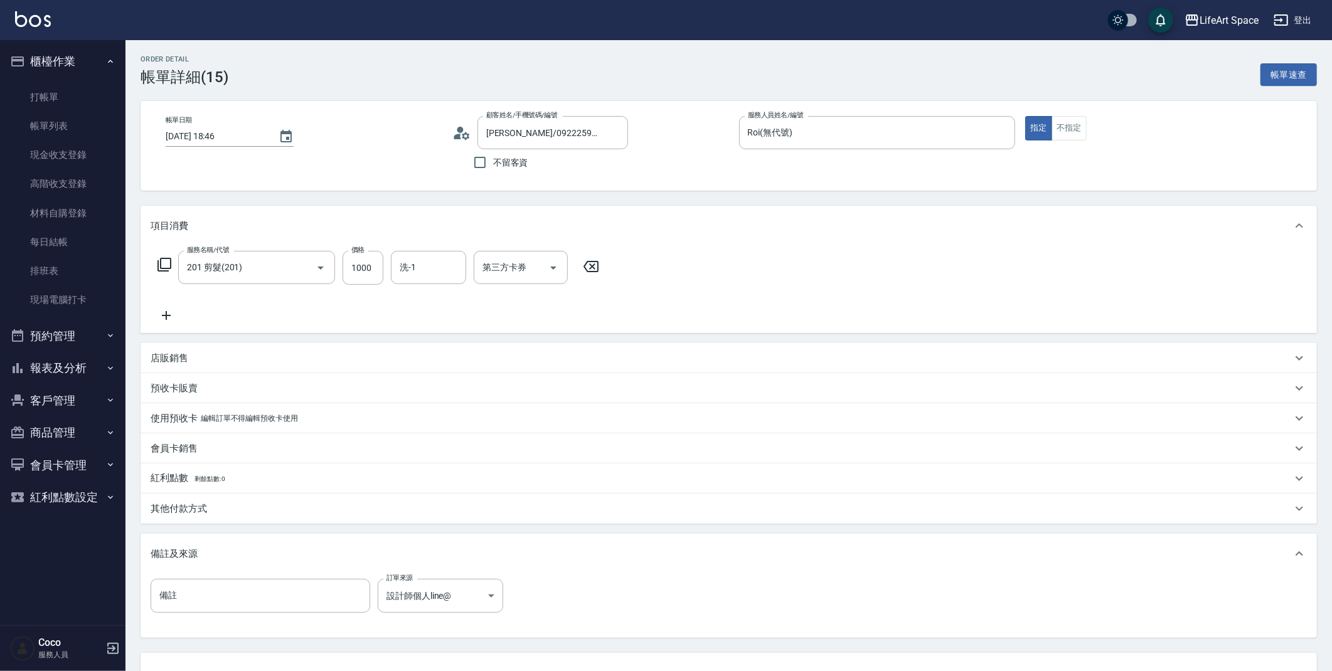
type input "[PERSON_NAME]/0922259703/9703ro"
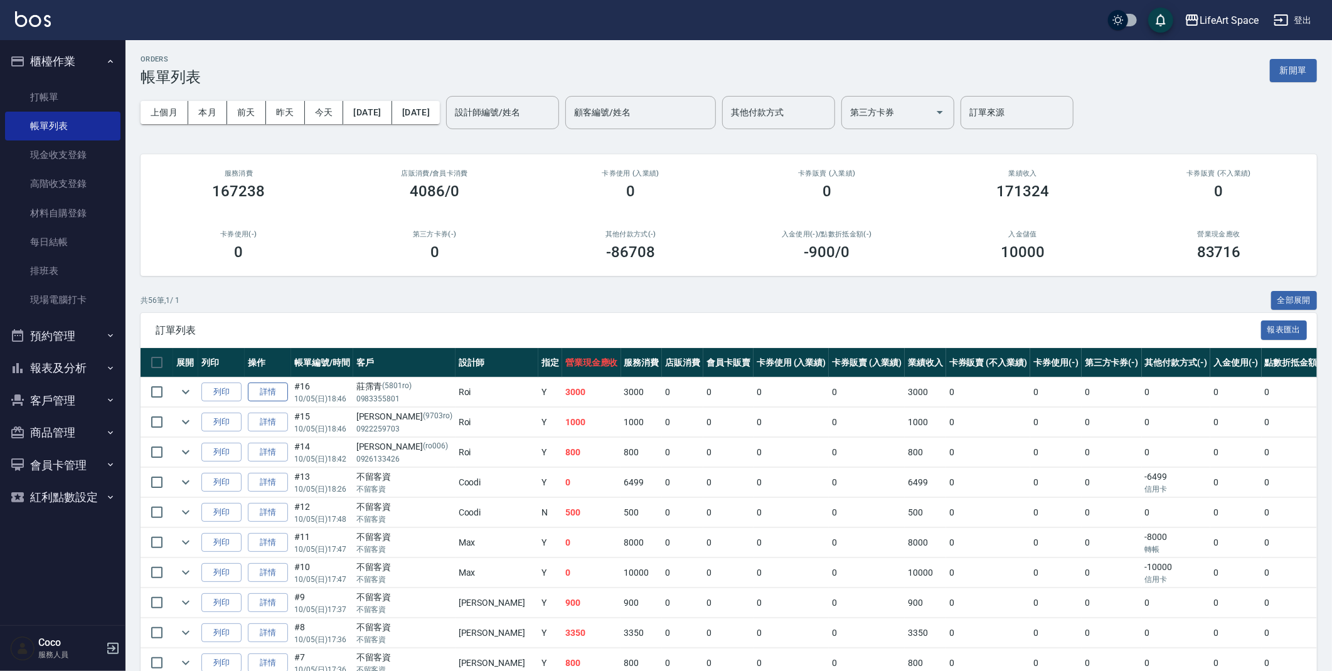
click at [263, 391] on link "詳情" at bounding box center [268, 392] width 40 height 19
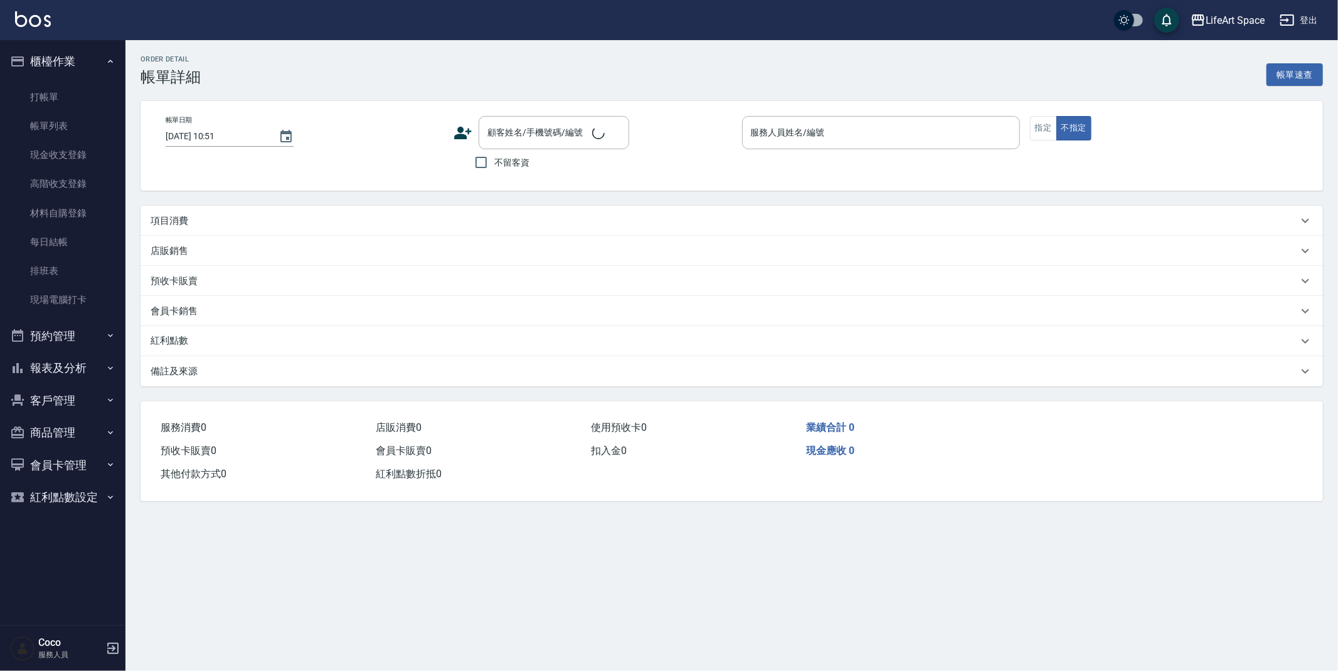
type input "[DATE] 18:46"
type input "Roi(無代號)"
type input "設計師原本客人"
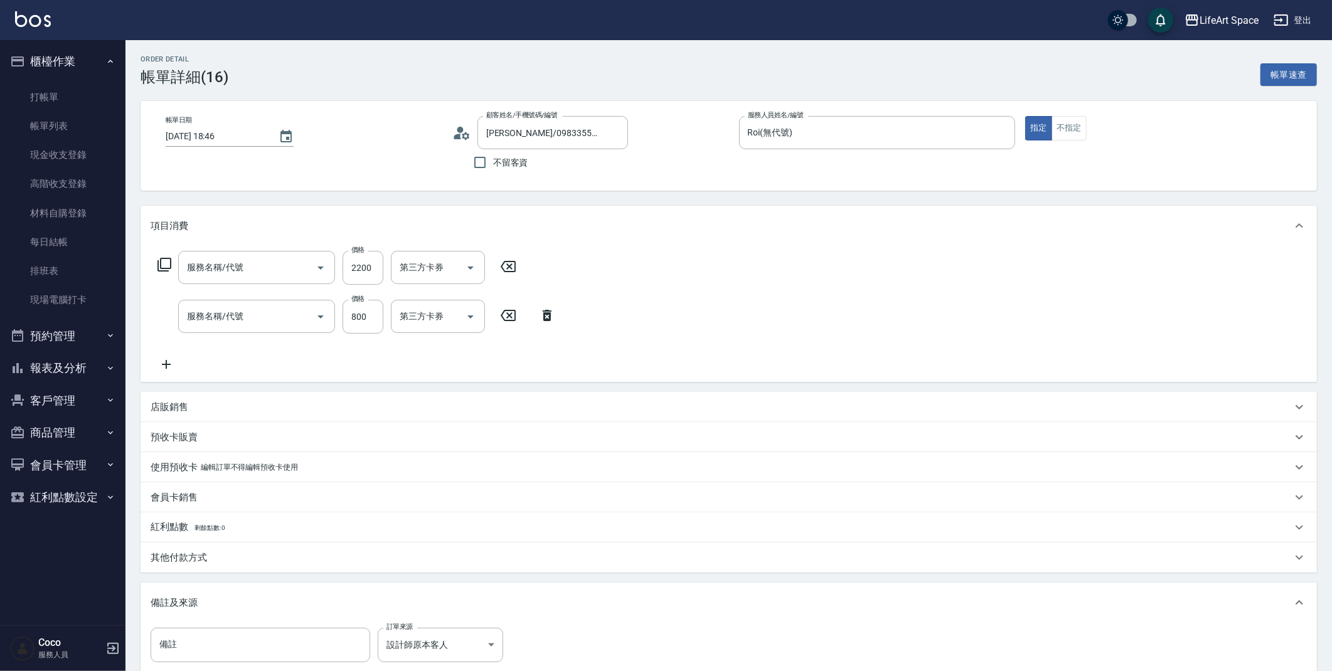
type input "[PERSON_NAME]/0983355801/5801ro"
type input "701 染髮(701)"
type input "201 剪髮(201)"
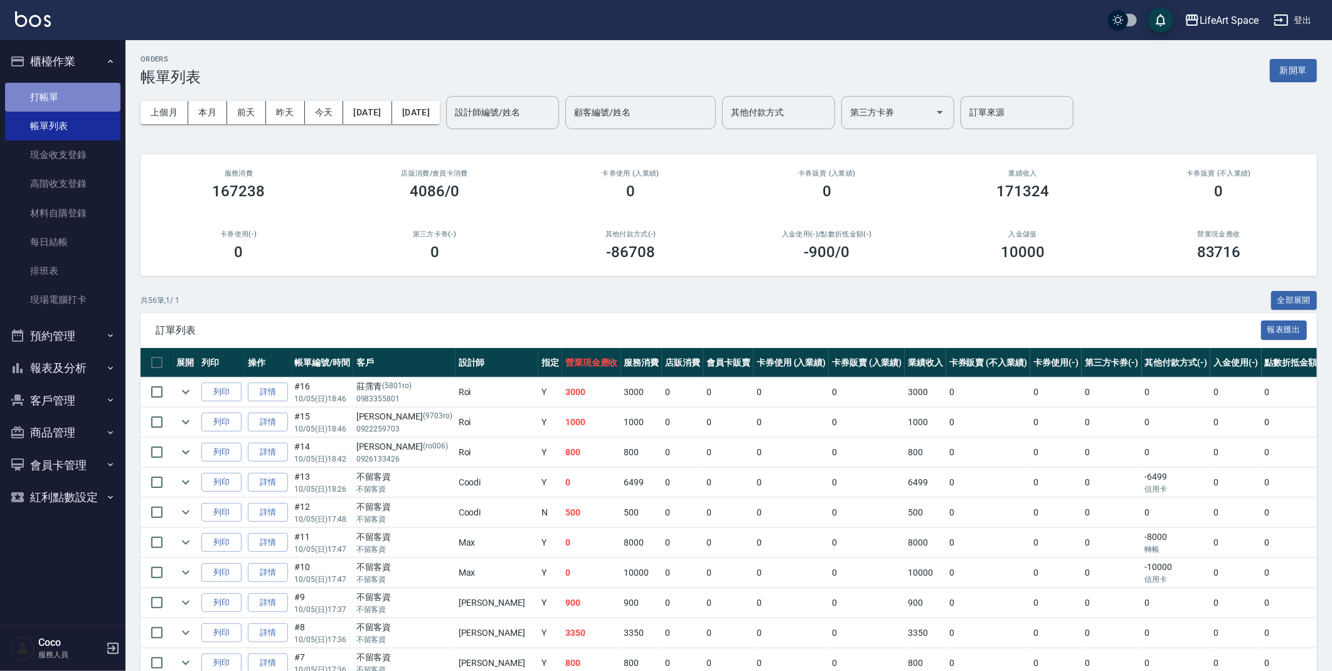
click at [55, 100] on link "打帳單" at bounding box center [62, 97] width 115 height 29
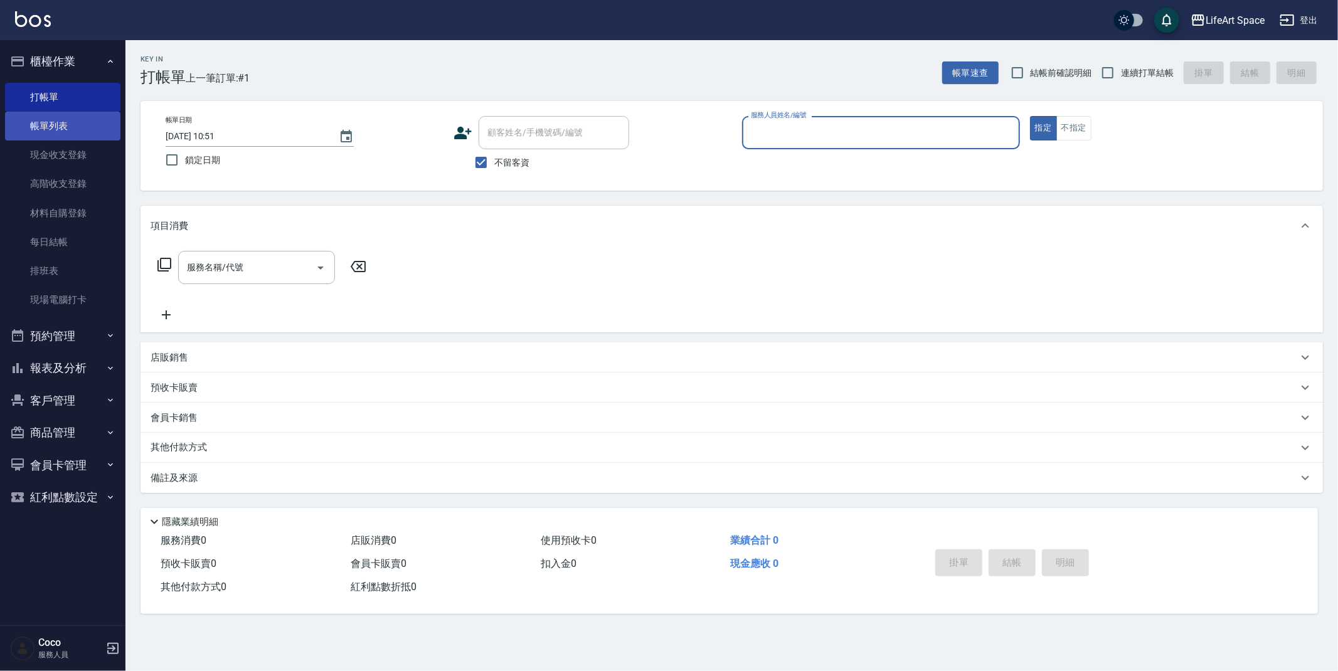
click at [69, 129] on link "帳單列表" at bounding box center [62, 126] width 115 height 29
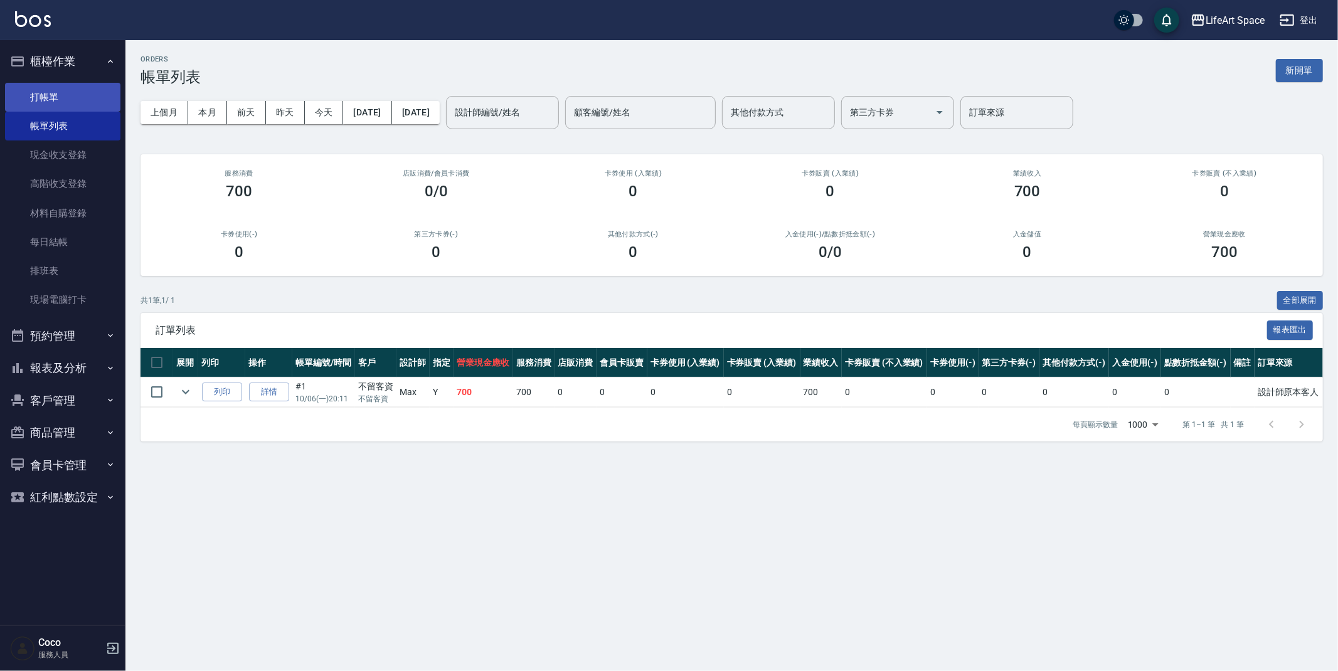
click at [53, 93] on link "打帳單" at bounding box center [62, 97] width 115 height 29
